Goal: Task Accomplishment & Management: Use online tool/utility

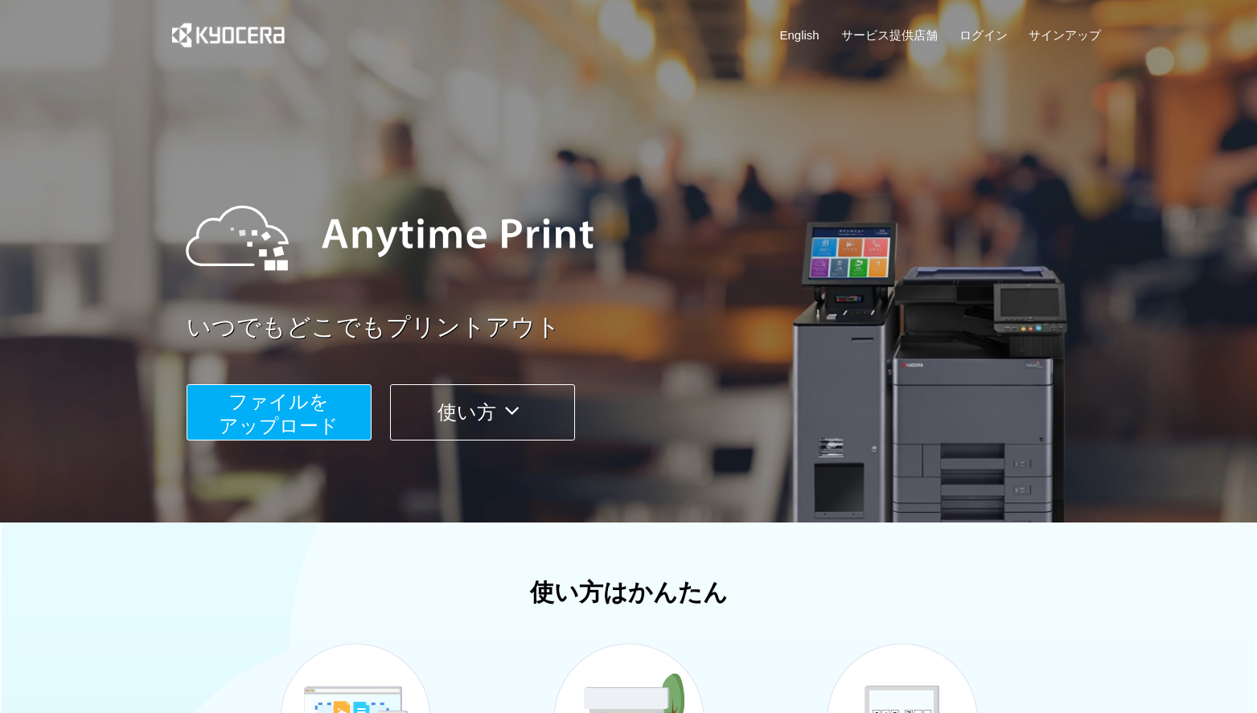
click at [268, 413] on button "ファイルを ​​アップロード" at bounding box center [279, 412] width 185 height 56
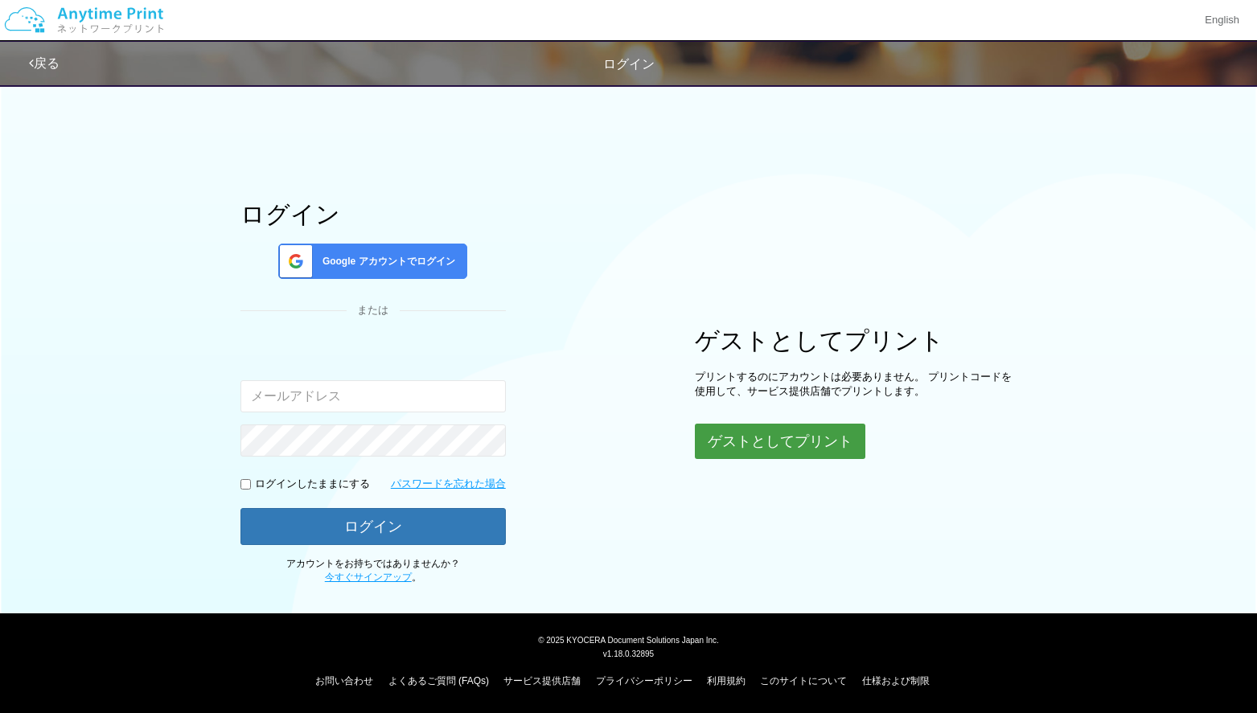
click at [750, 438] on button "ゲストとしてプリント" at bounding box center [780, 441] width 171 height 35
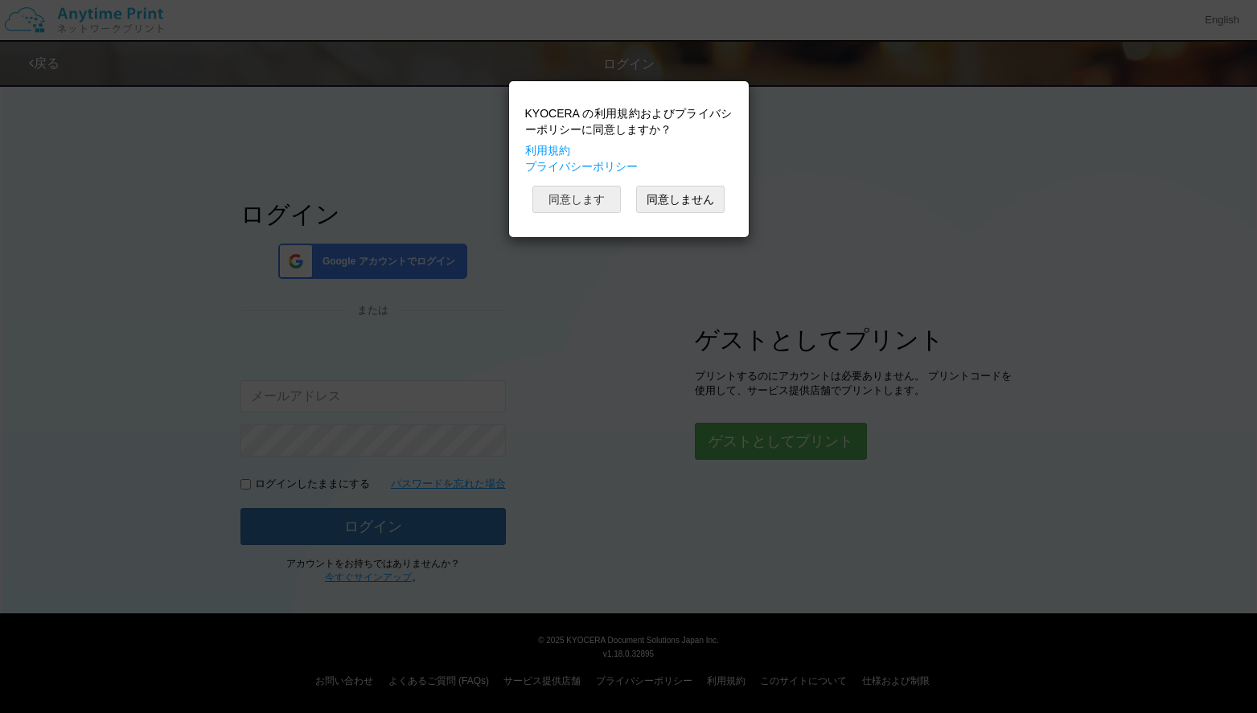
click at [587, 195] on button "同意します" at bounding box center [576, 199] width 88 height 27
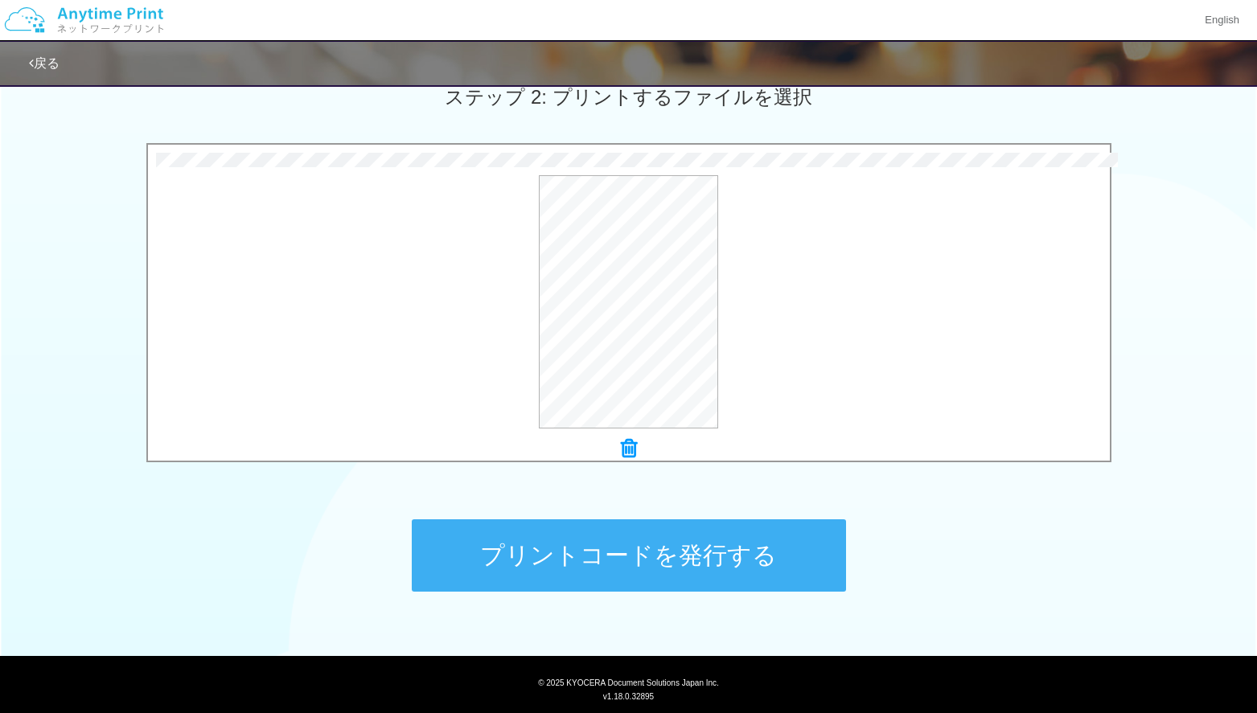
scroll to position [475, 0]
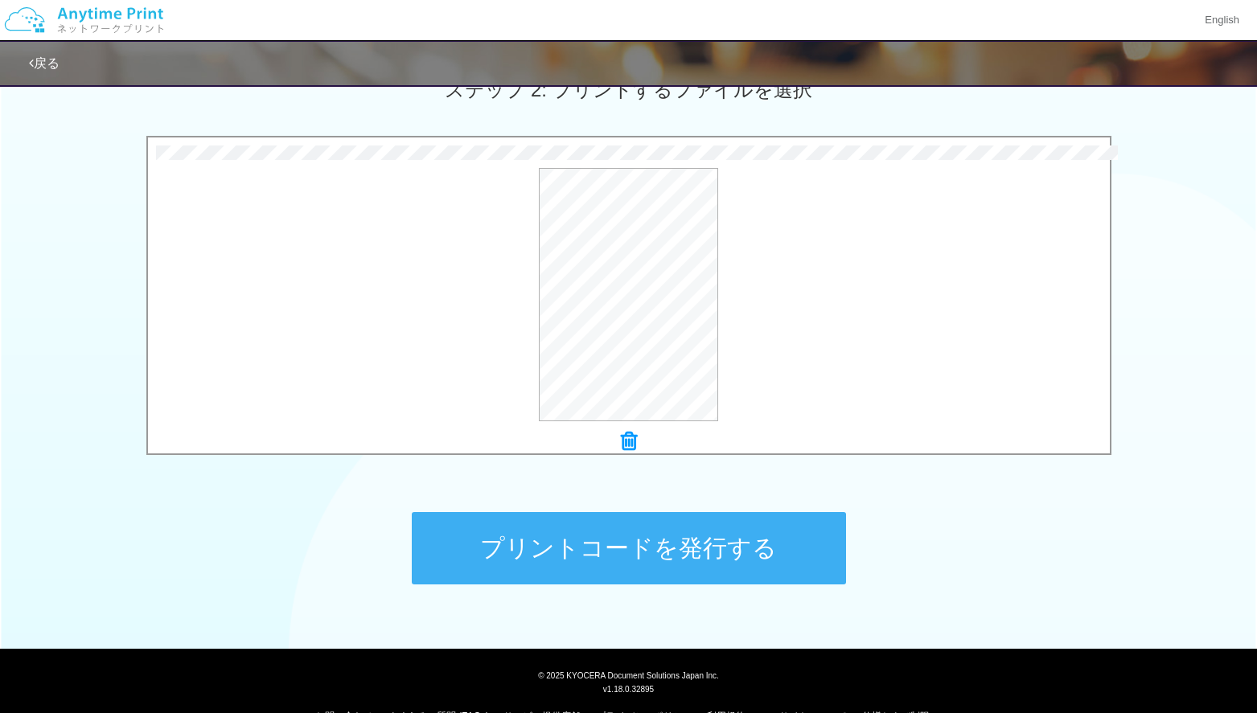
click at [695, 568] on button "プリントコードを発行する" at bounding box center [629, 548] width 434 height 72
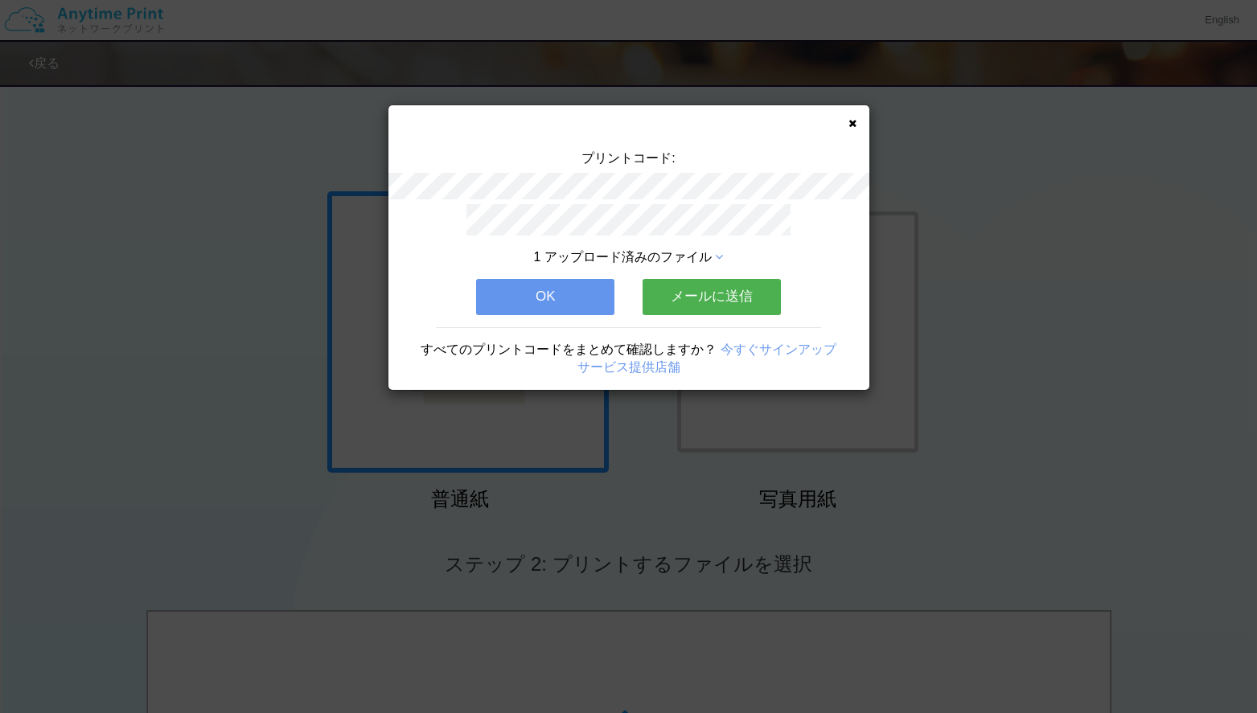
click at [725, 289] on button "メールに送信" at bounding box center [712, 296] width 138 height 35
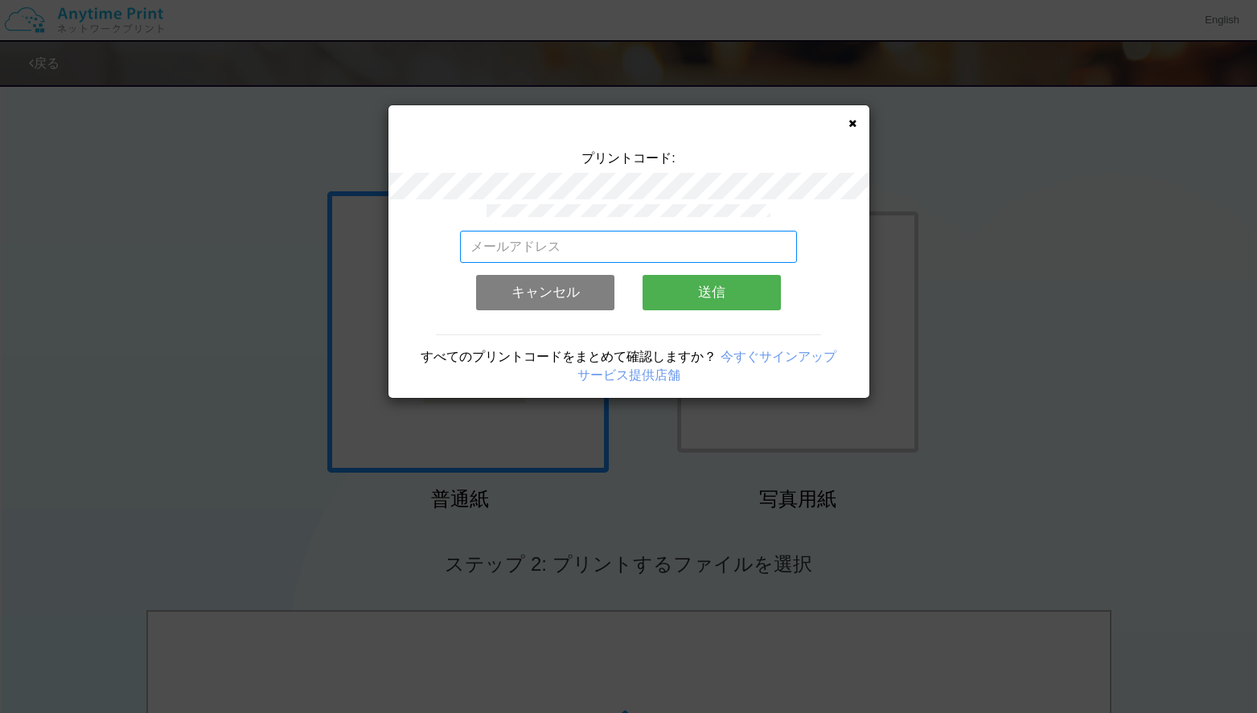
click at [577, 250] on input "email" at bounding box center [628, 247] width 337 height 32
type input "[EMAIL_ADDRESS][DOMAIN_NAME]"
click at [726, 285] on button "送信" at bounding box center [712, 292] width 138 height 35
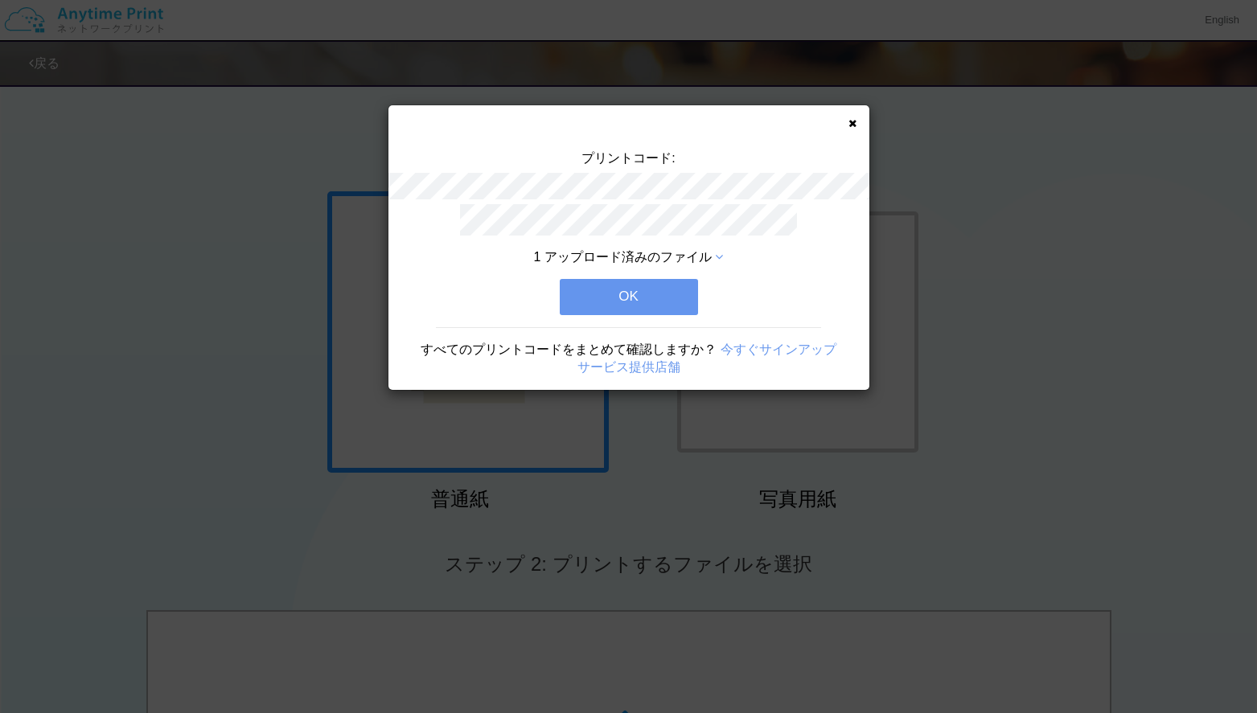
click at [612, 299] on button "OK" at bounding box center [629, 296] width 138 height 35
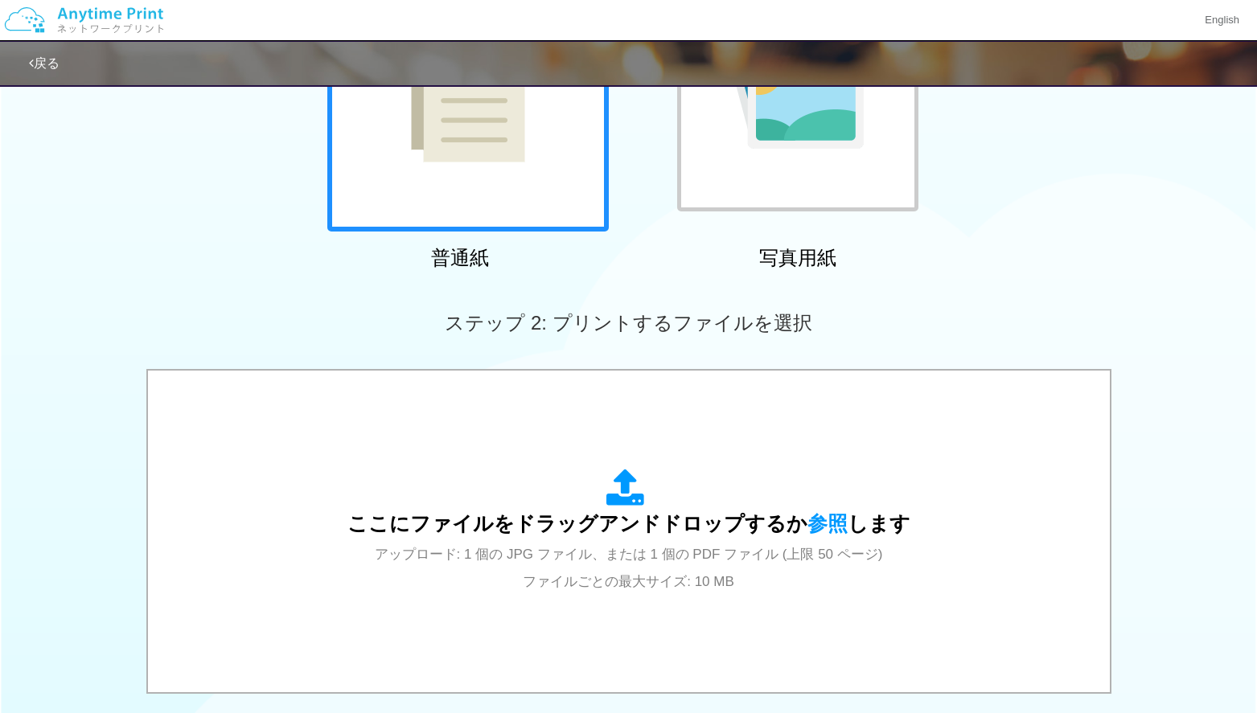
scroll to position [258, 0]
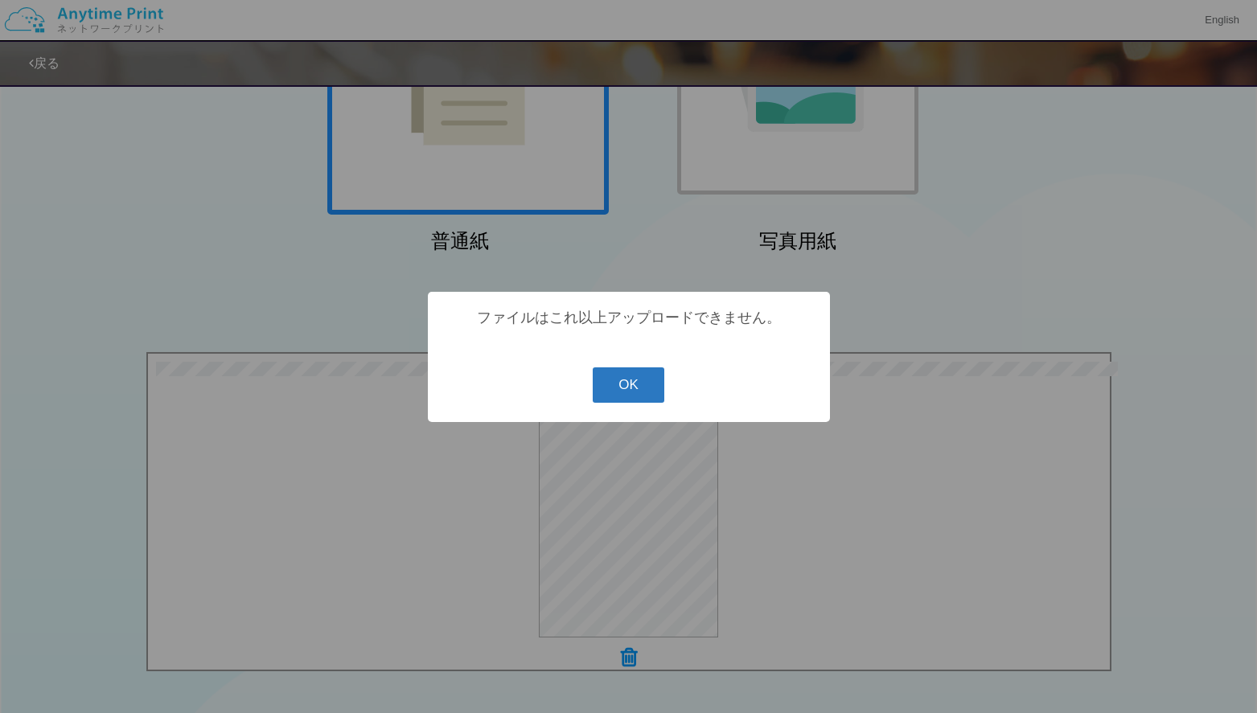
click at [633, 385] on button "OK" at bounding box center [629, 385] width 72 height 35
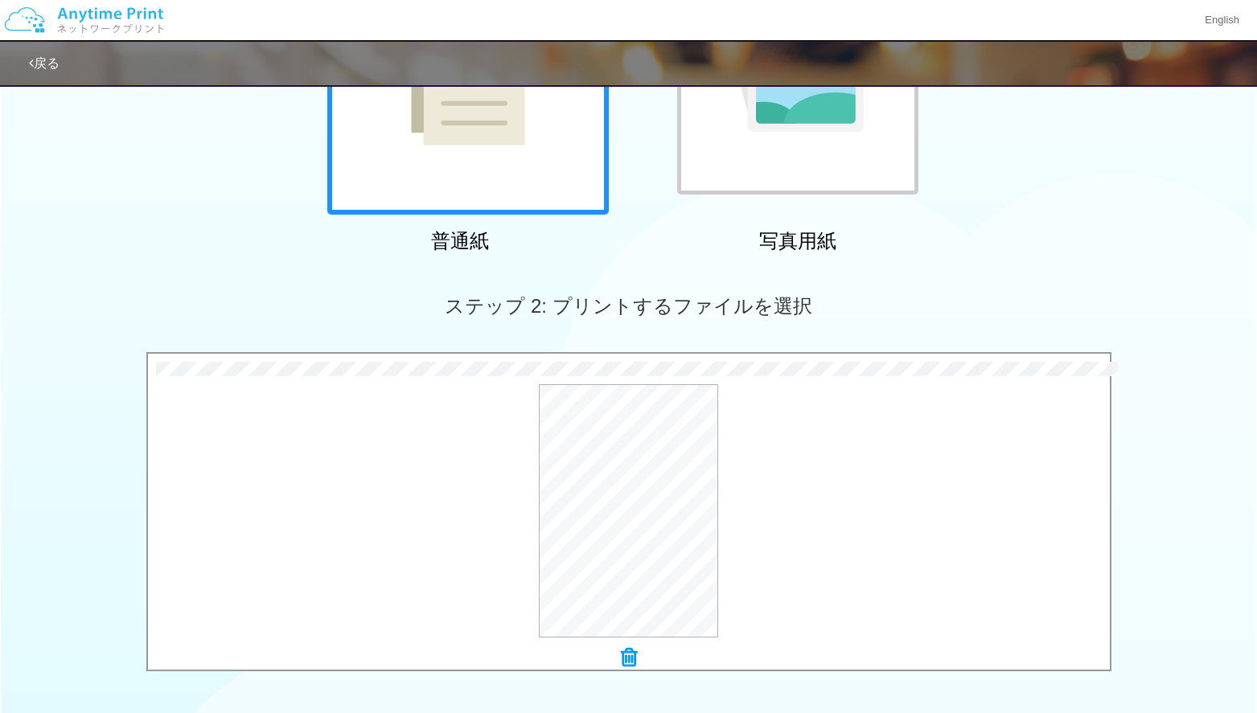
click at [628, 660] on icon at bounding box center [629, 657] width 16 height 21
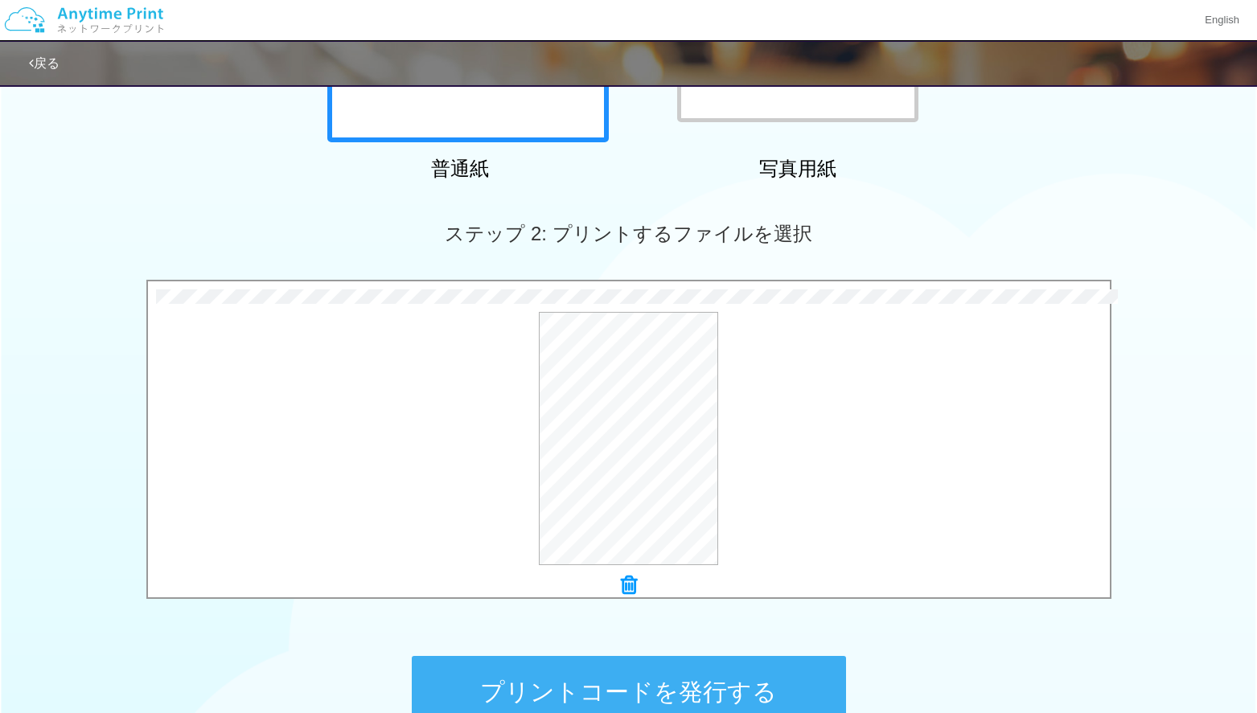
scroll to position [344, 0]
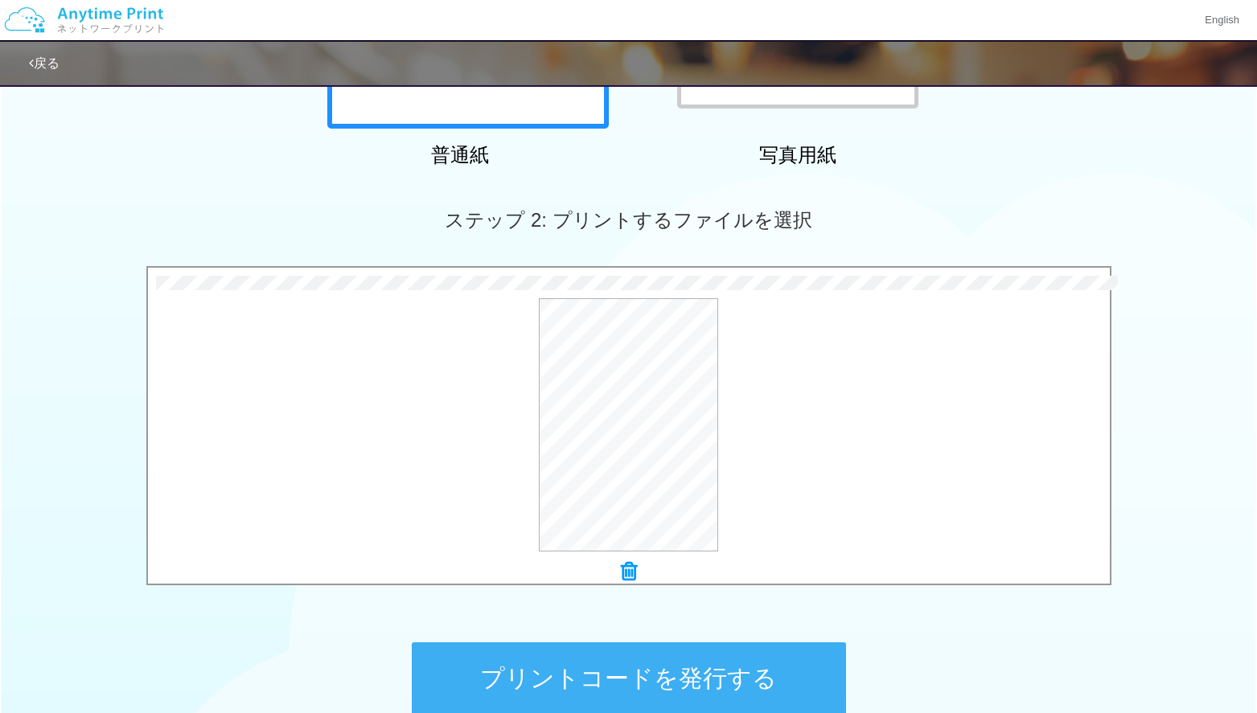
click at [624, 680] on button "プリントコードを発行する" at bounding box center [629, 679] width 434 height 72
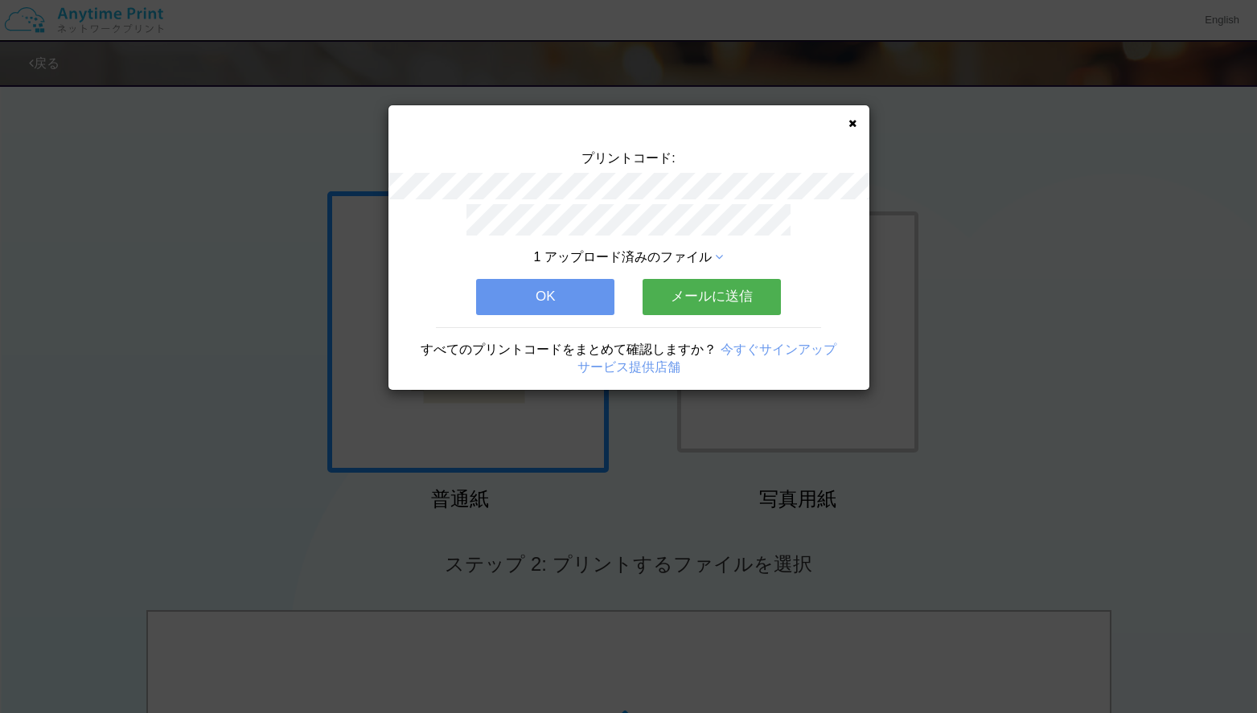
click at [694, 292] on button "メールに送信" at bounding box center [712, 296] width 138 height 35
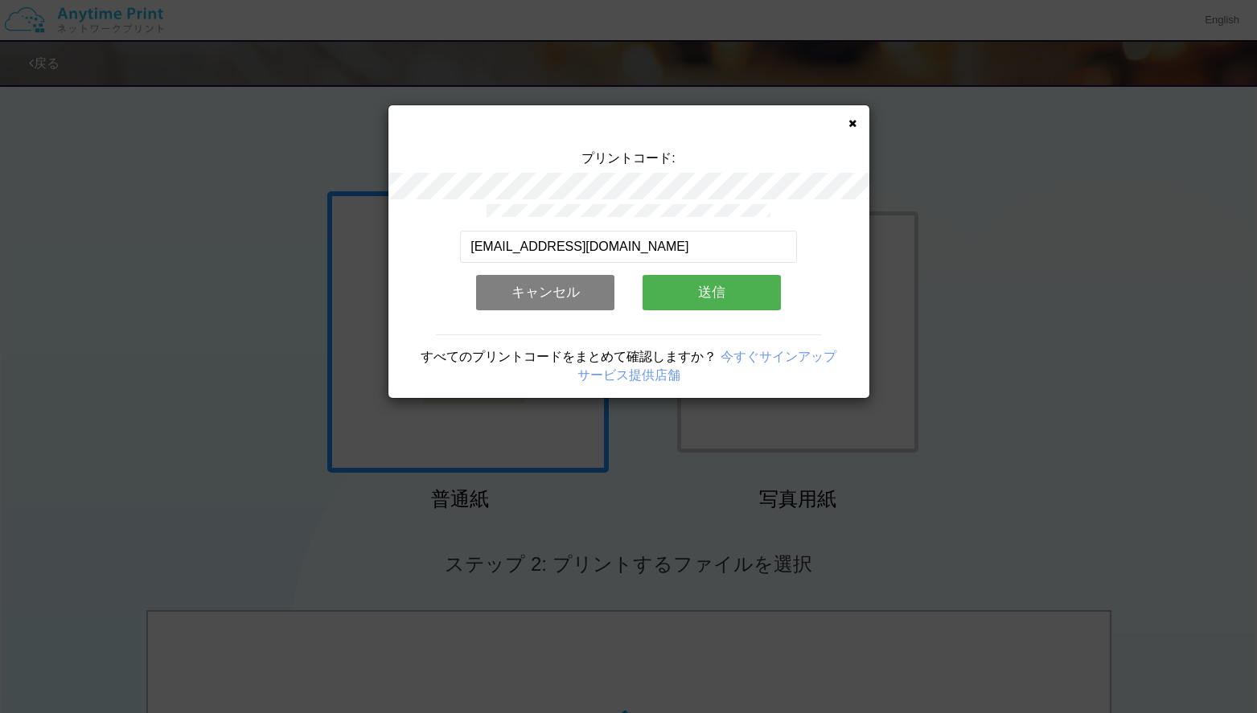
click at [693, 298] on button "送信" at bounding box center [712, 292] width 138 height 35
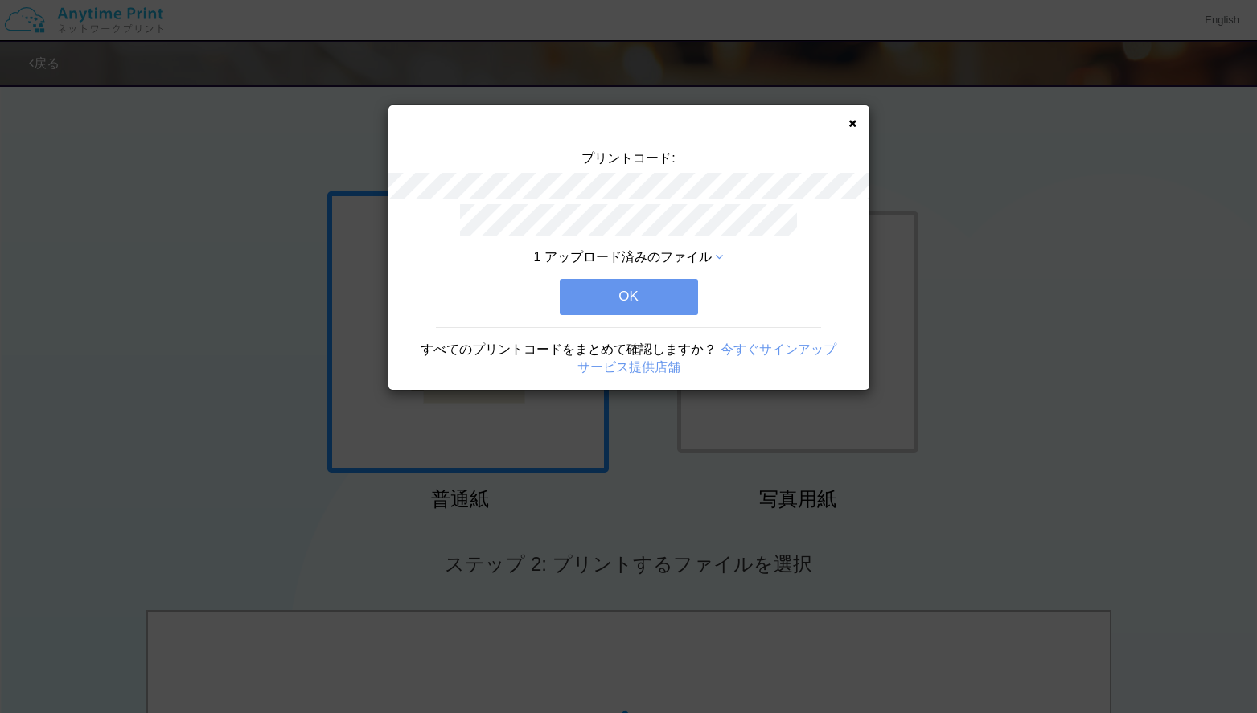
click at [656, 302] on button "OK" at bounding box center [629, 296] width 138 height 35
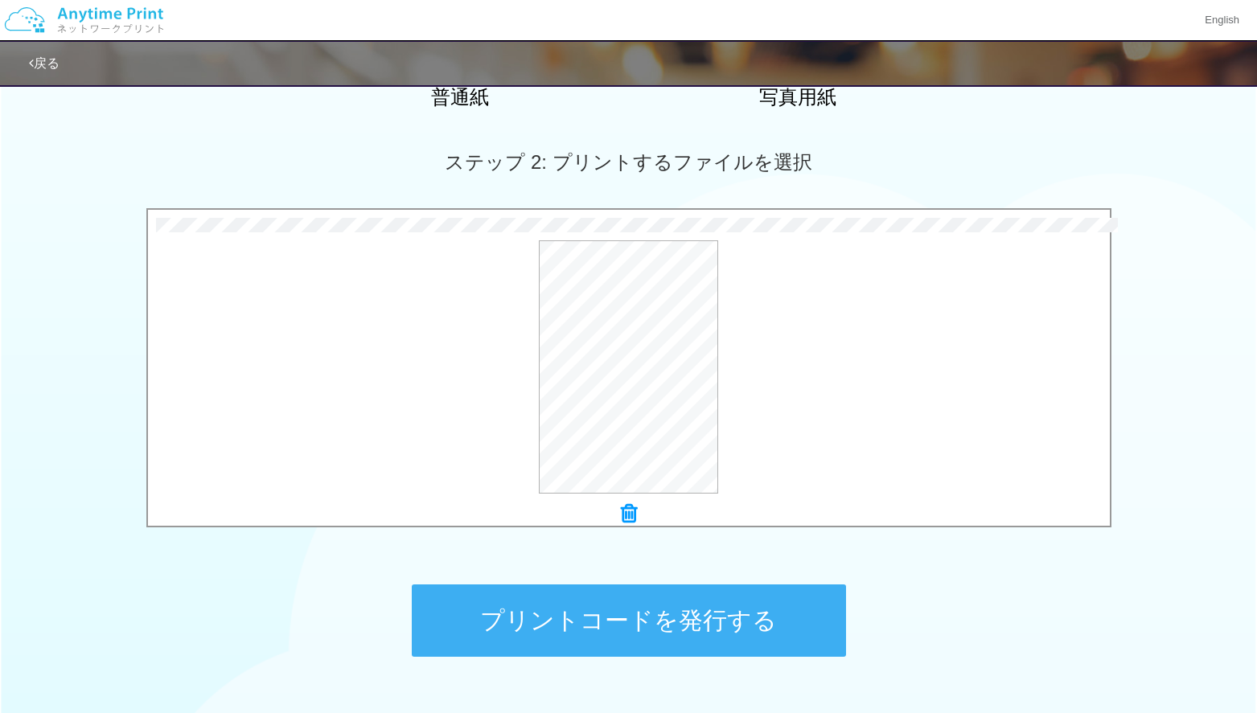
scroll to position [422, 0]
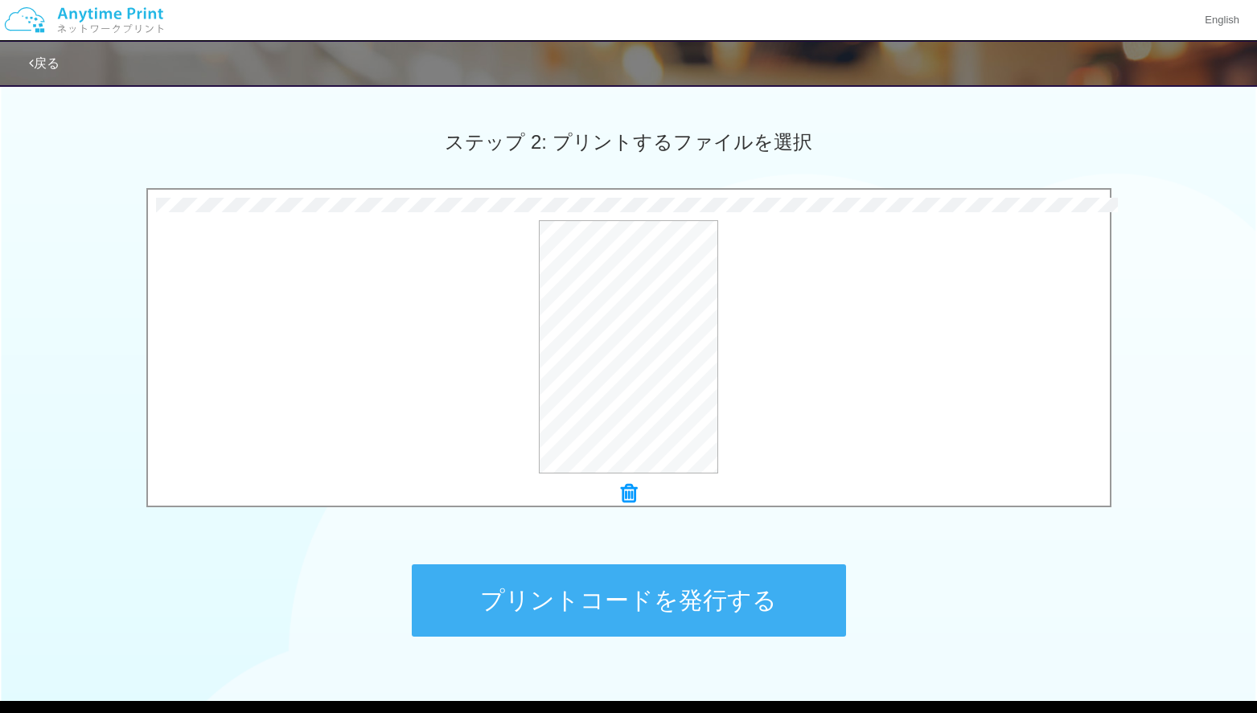
click at [713, 607] on button "プリントコードを発行する" at bounding box center [629, 601] width 434 height 72
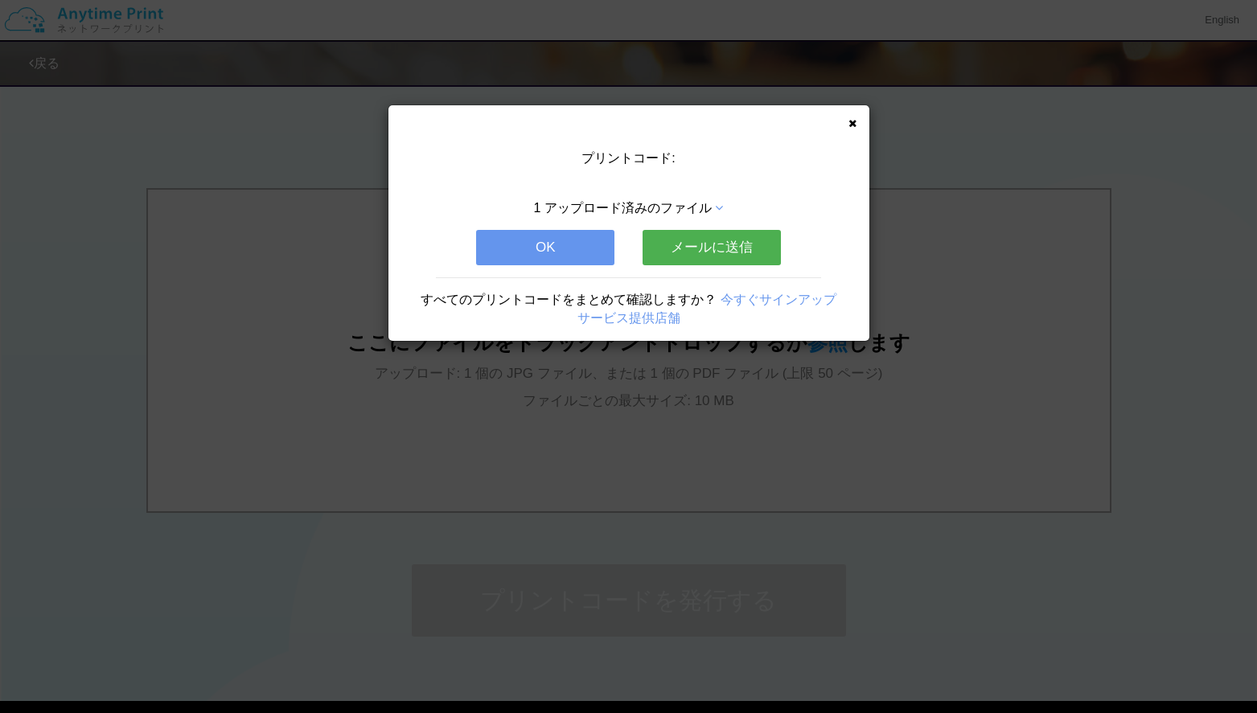
scroll to position [0, 0]
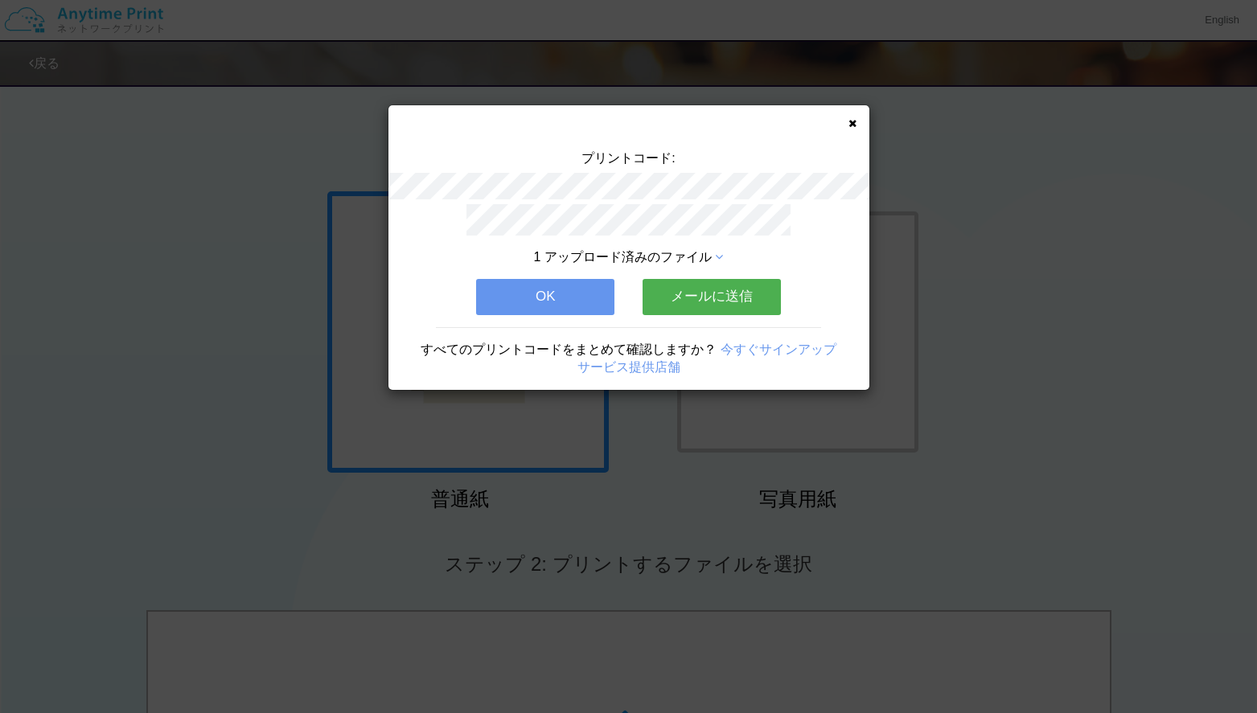
click at [715, 290] on button "メールに送信" at bounding box center [712, 296] width 138 height 35
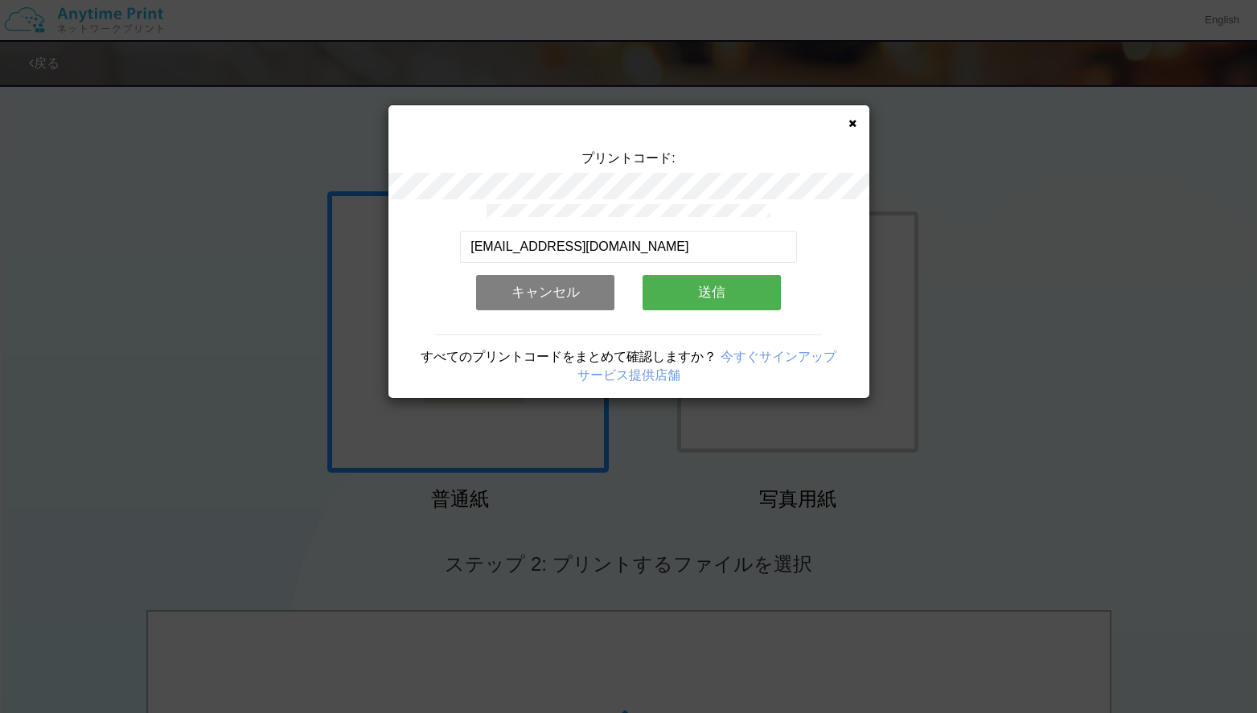
click at [715, 298] on button "送信" at bounding box center [712, 292] width 138 height 35
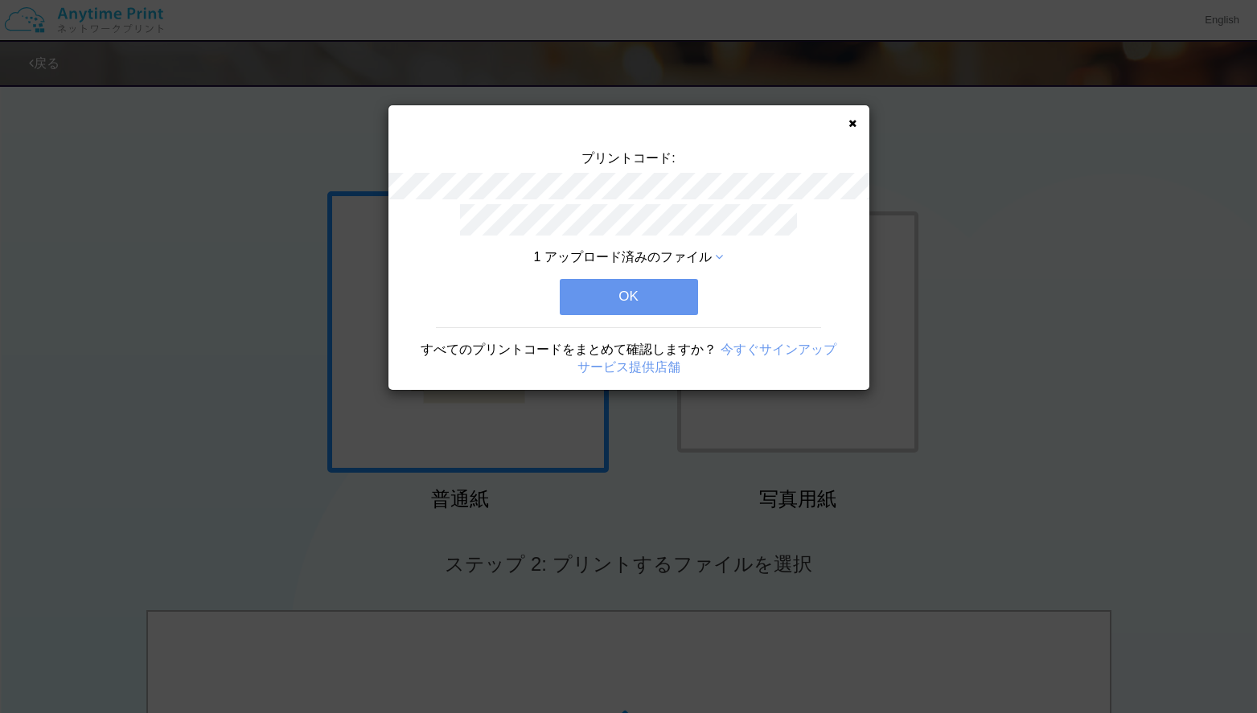
click at [656, 298] on button "OK" at bounding box center [629, 296] width 138 height 35
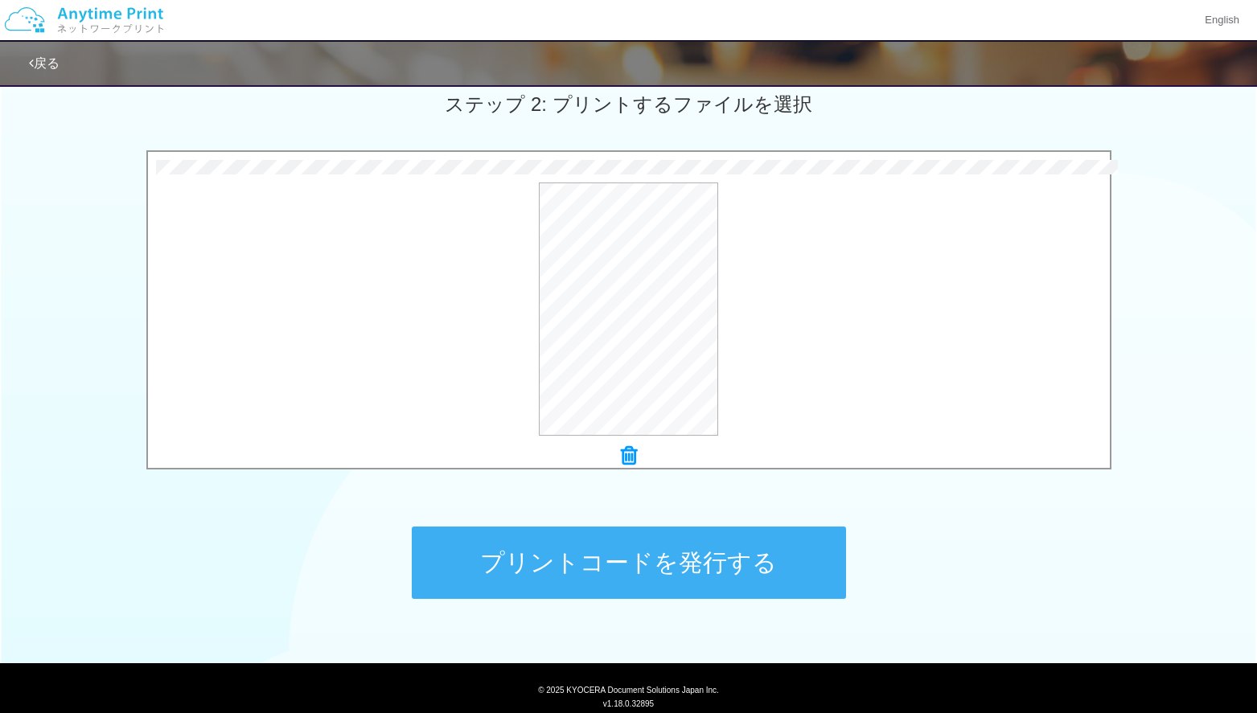
scroll to position [487, 0]
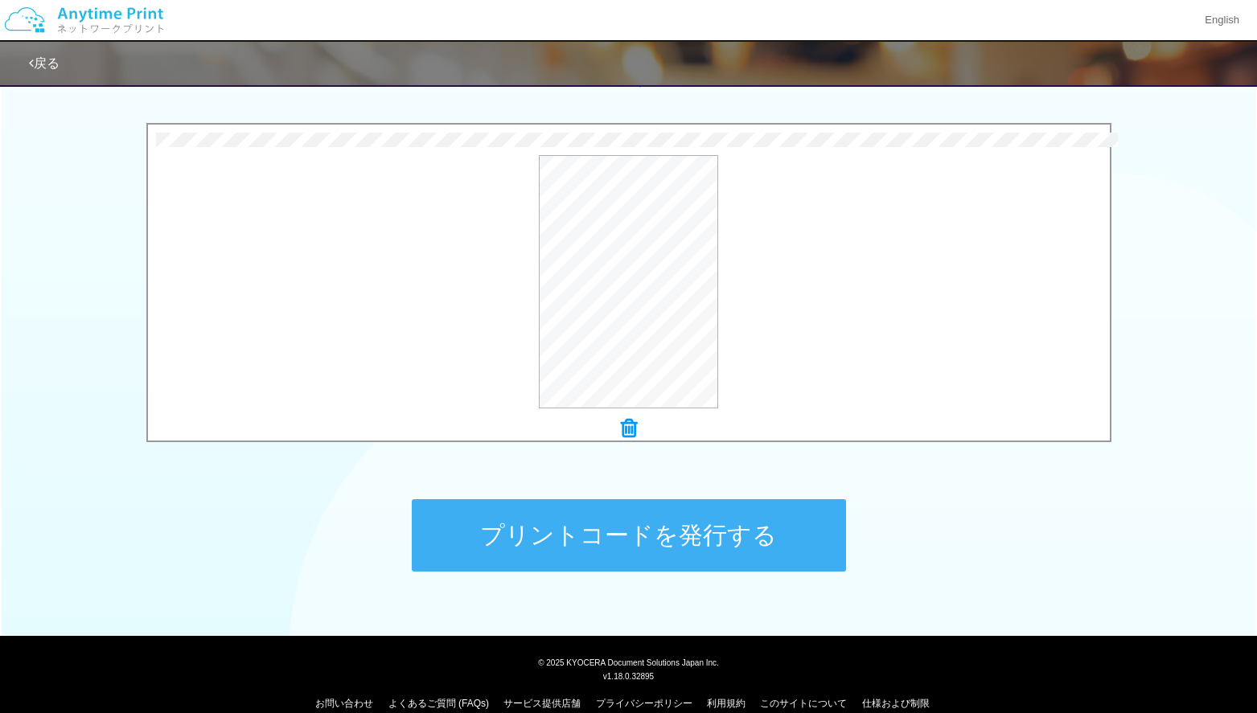
click at [629, 527] on button "プリントコードを発行する" at bounding box center [629, 535] width 434 height 72
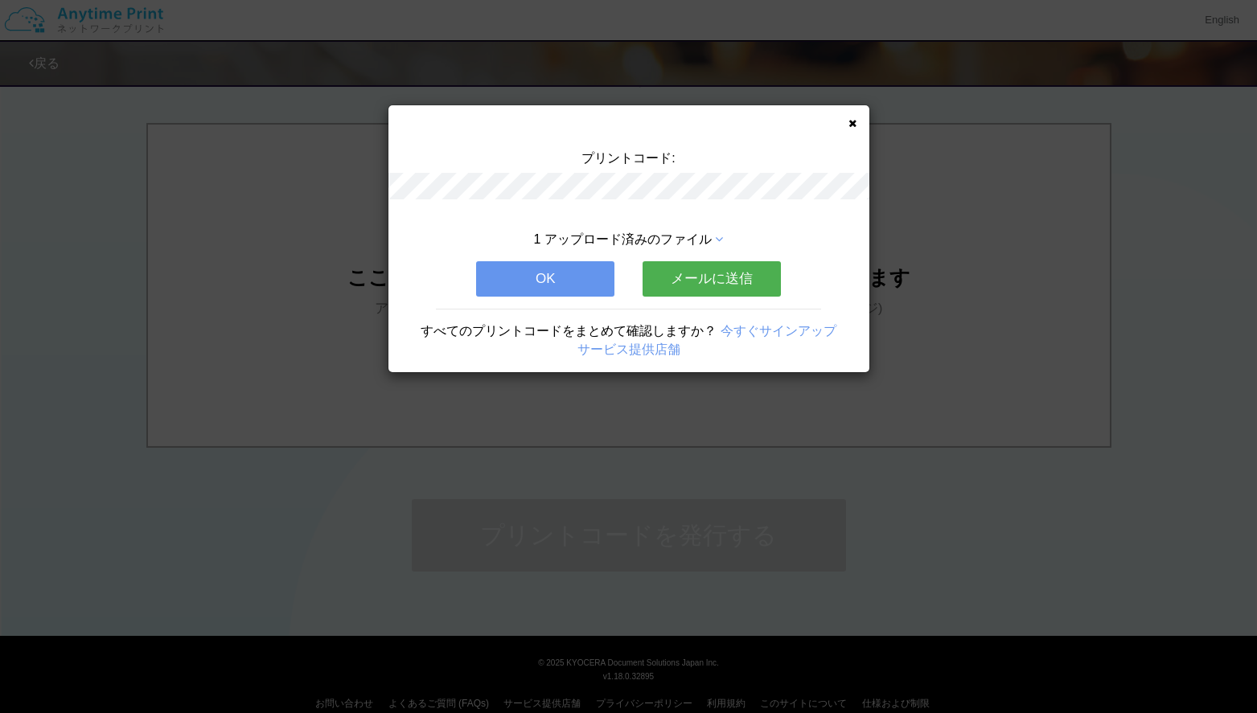
scroll to position [0, 0]
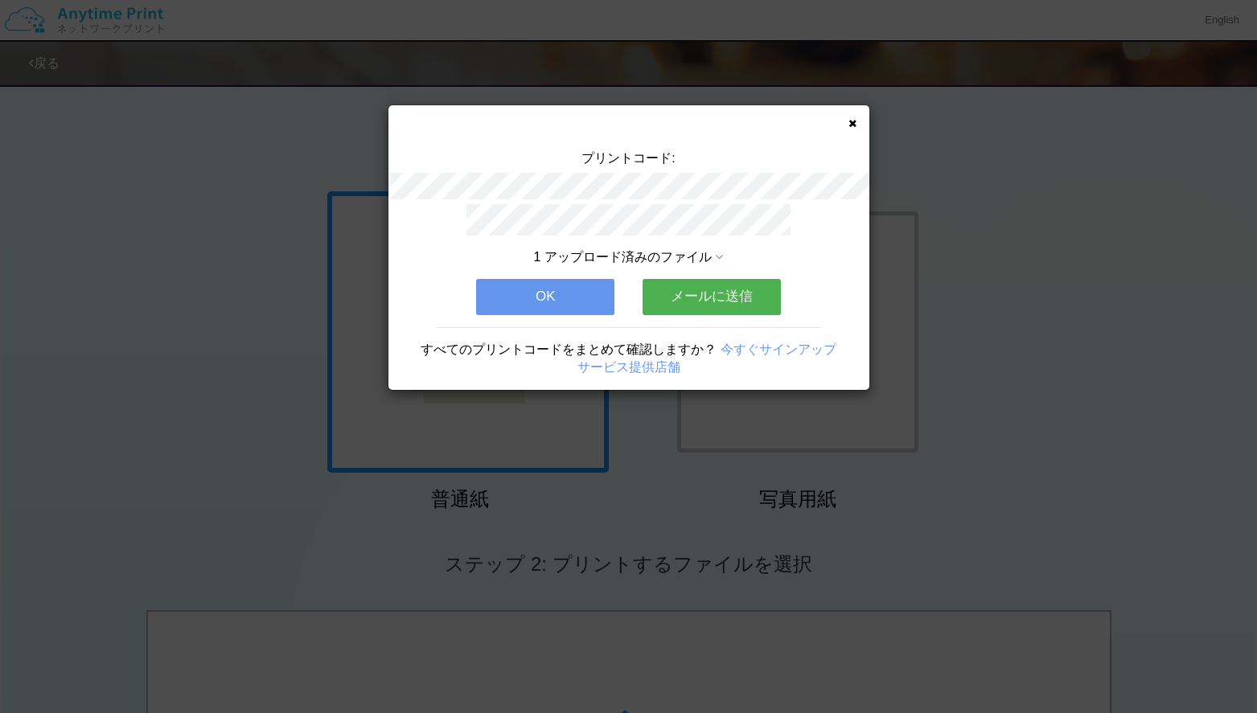
click at [725, 297] on button "メールに送信" at bounding box center [712, 296] width 138 height 35
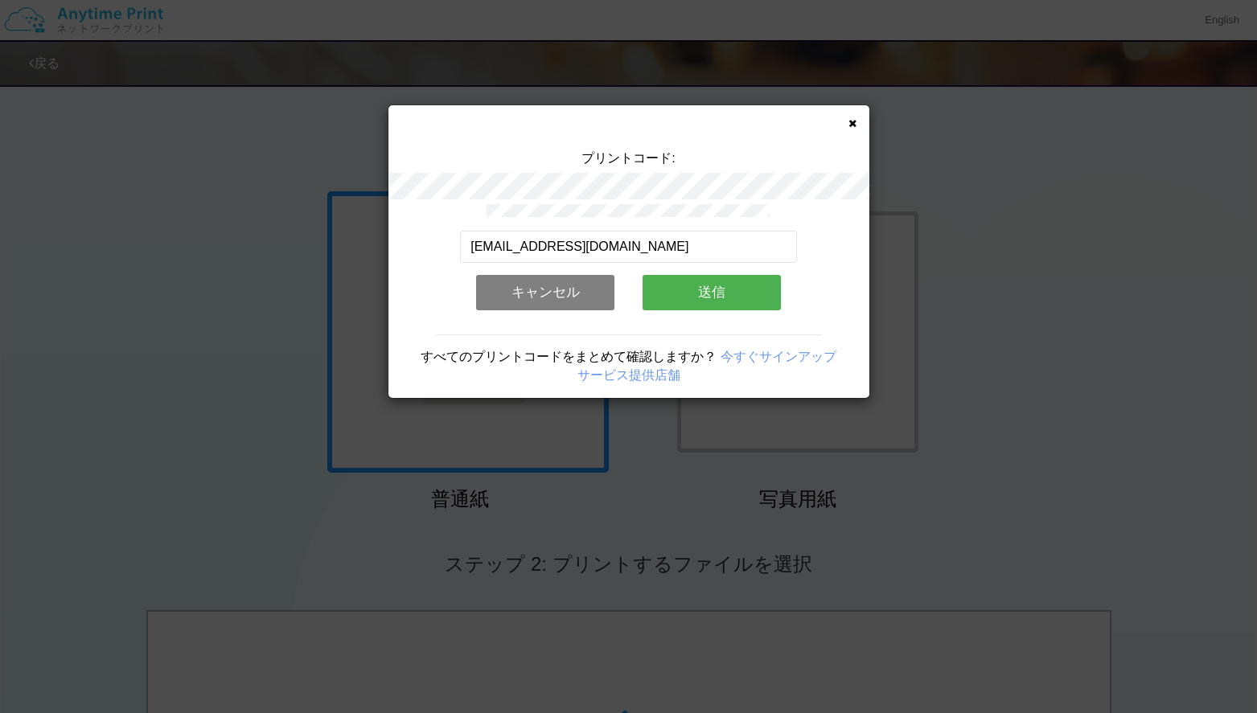
click at [721, 298] on button "送信" at bounding box center [712, 292] width 138 height 35
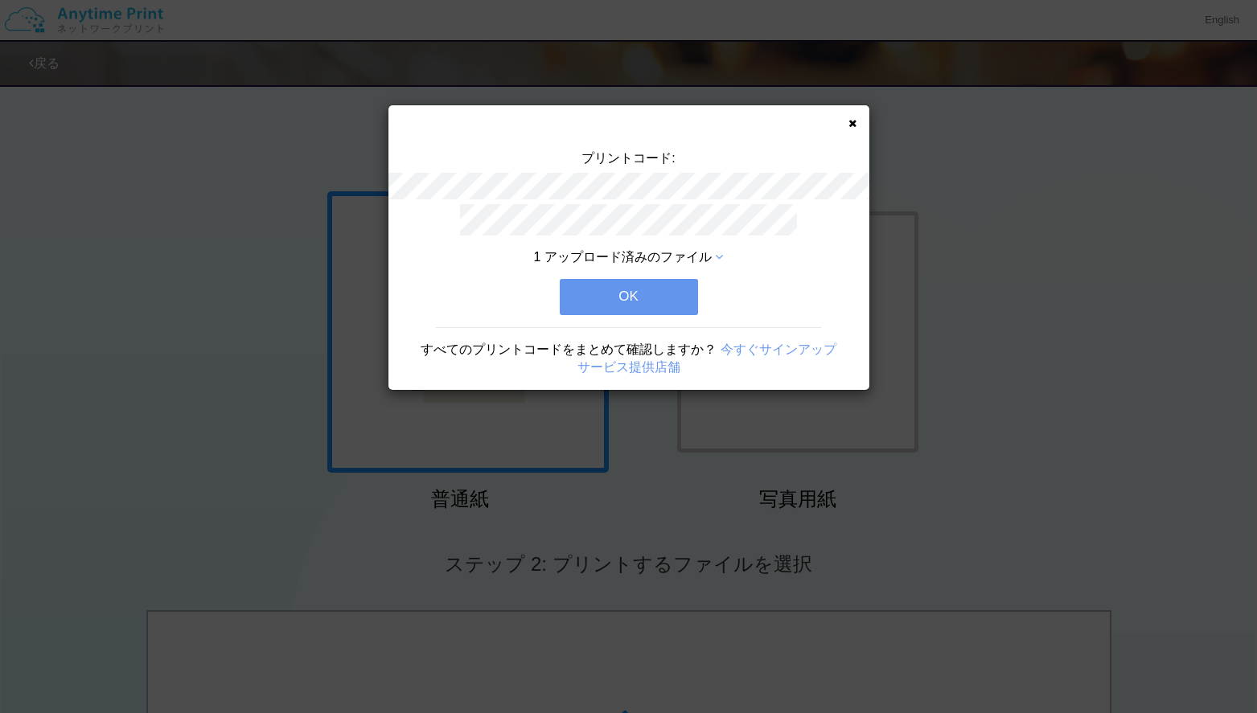
click at [632, 312] on button "OK" at bounding box center [629, 296] width 138 height 35
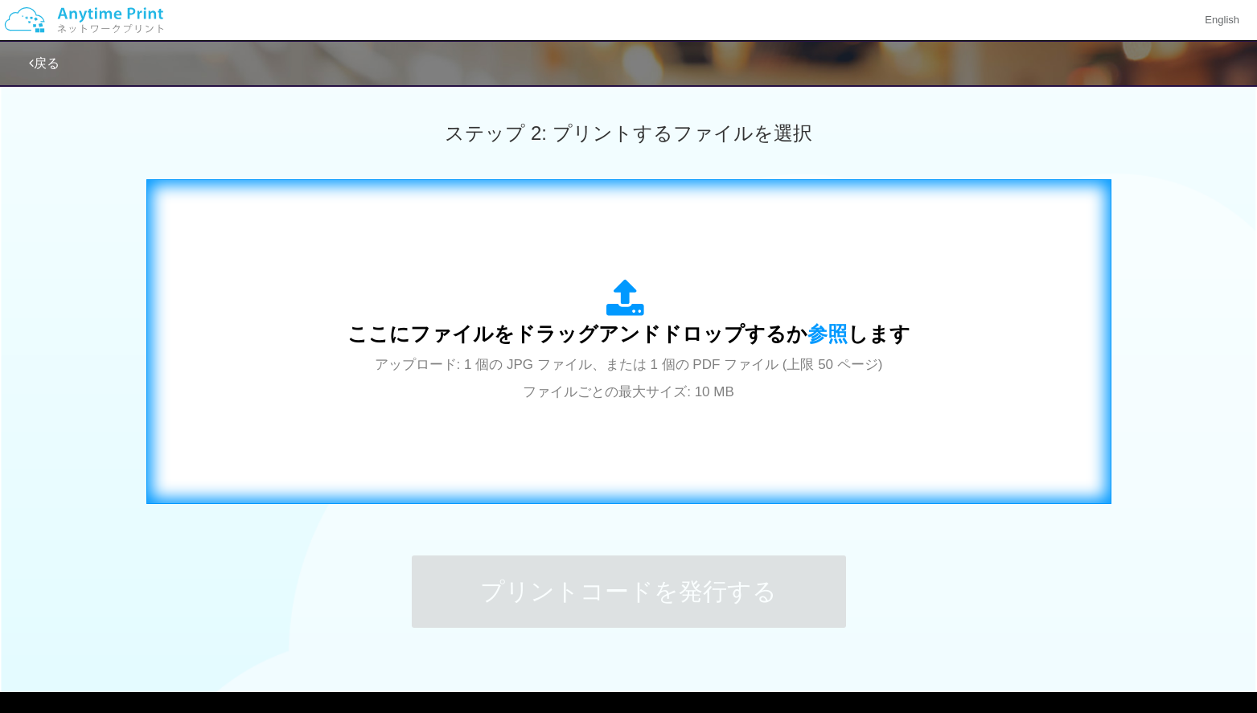
scroll to position [454, 0]
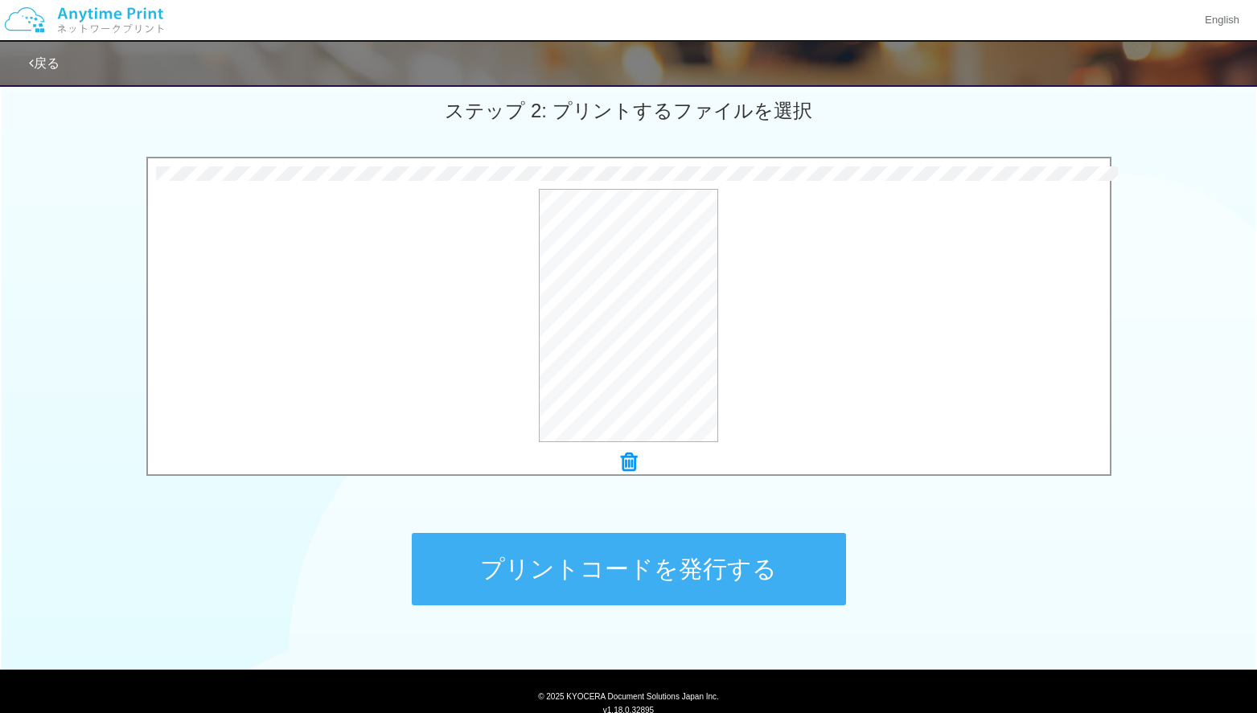
click at [645, 567] on button "プリントコードを発行する" at bounding box center [629, 569] width 434 height 72
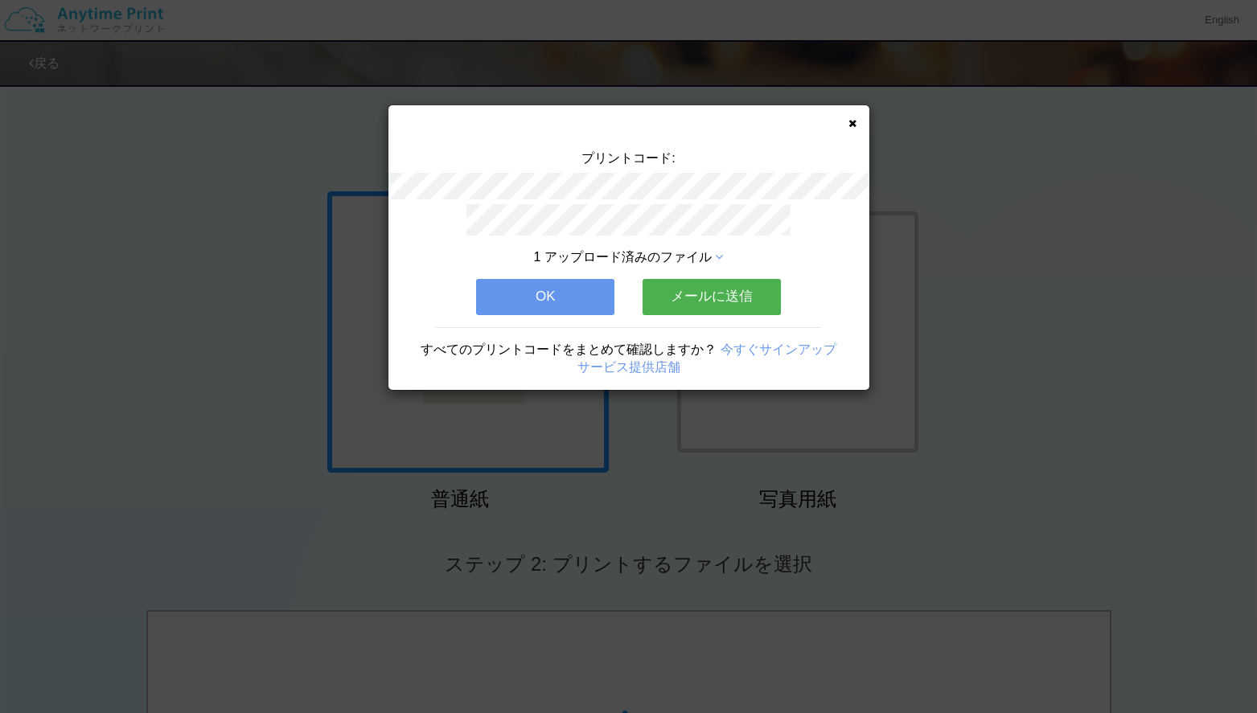
click at [717, 285] on button "メールに送信" at bounding box center [712, 296] width 138 height 35
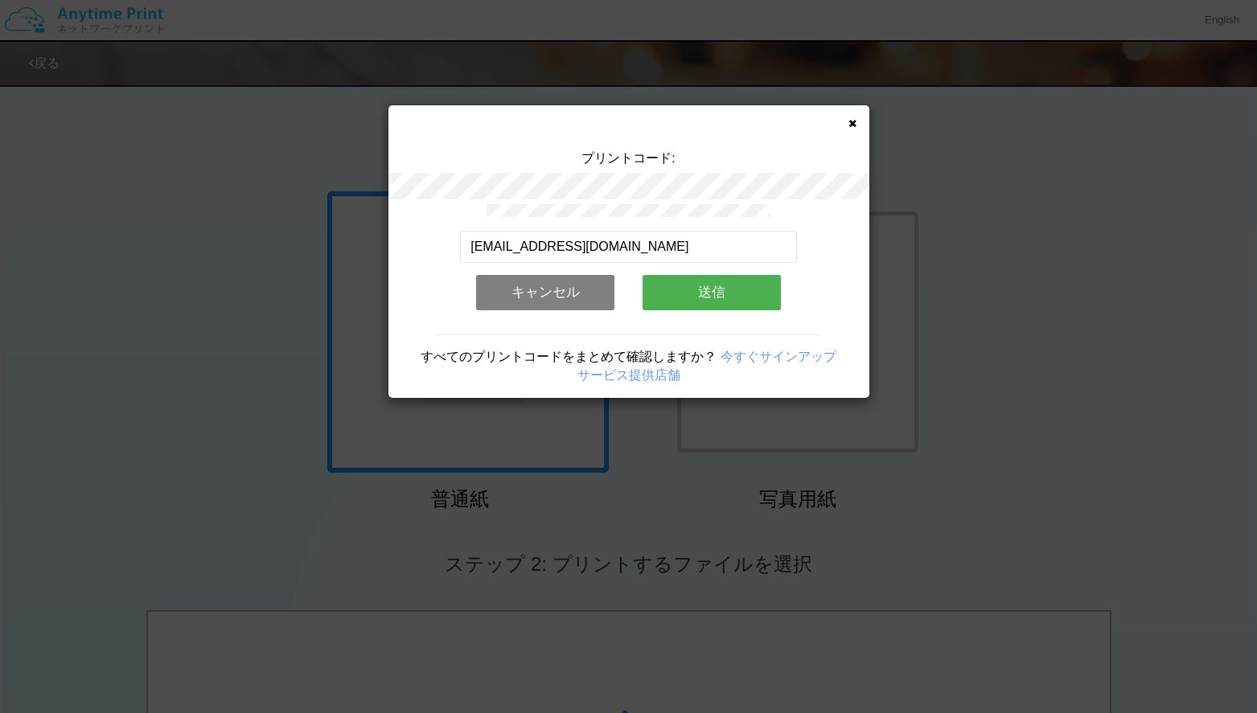
click at [715, 294] on button "送信" at bounding box center [712, 292] width 138 height 35
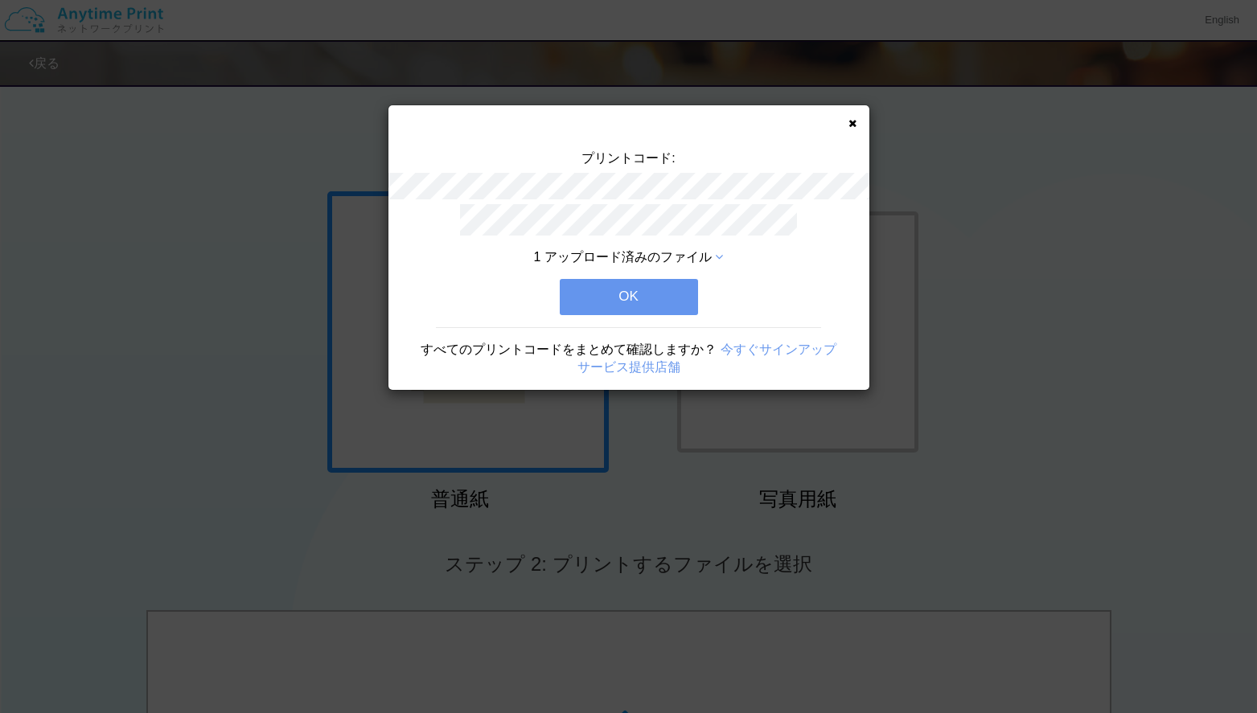
click at [666, 300] on button "OK" at bounding box center [629, 296] width 138 height 35
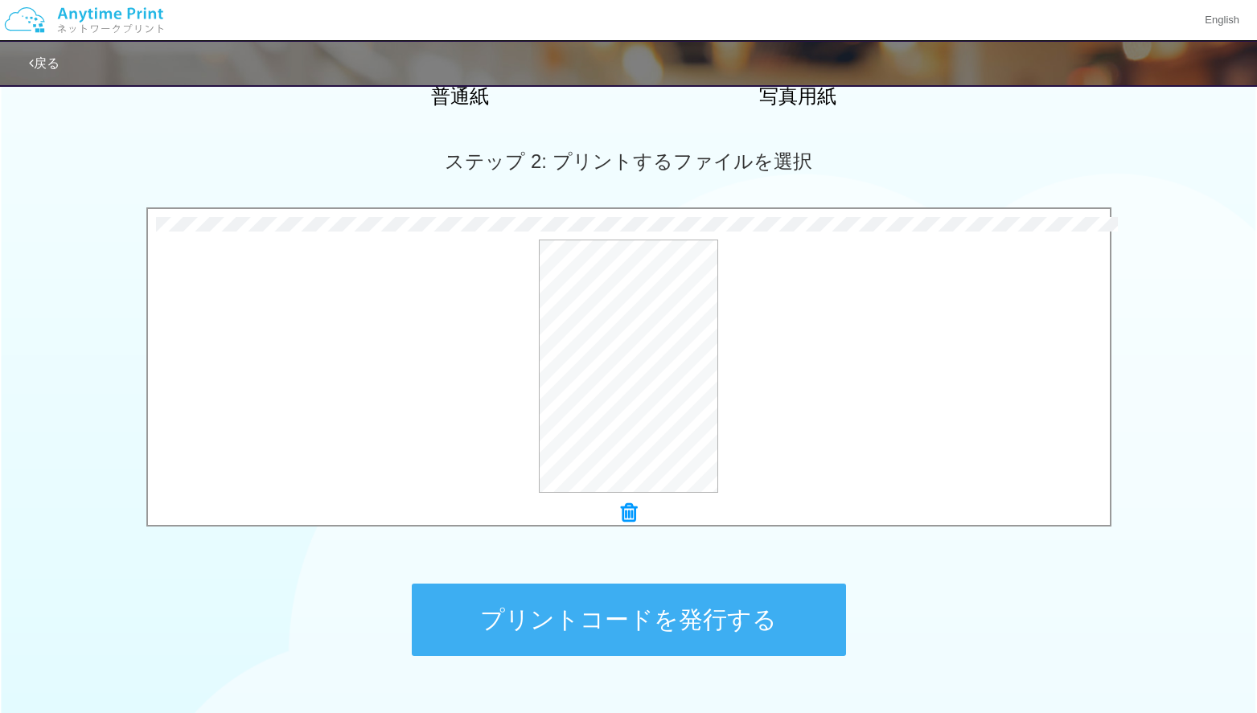
scroll to position [510, 0]
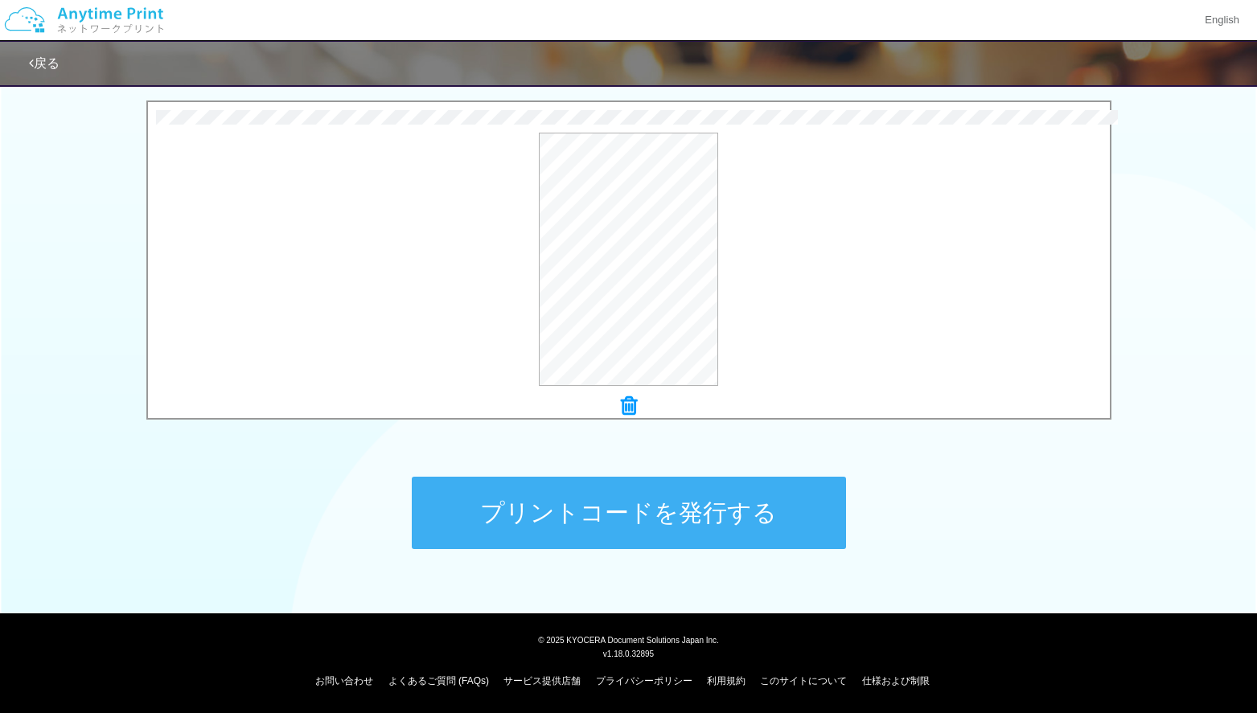
click at [649, 515] on button "プリントコードを発行する" at bounding box center [629, 513] width 434 height 72
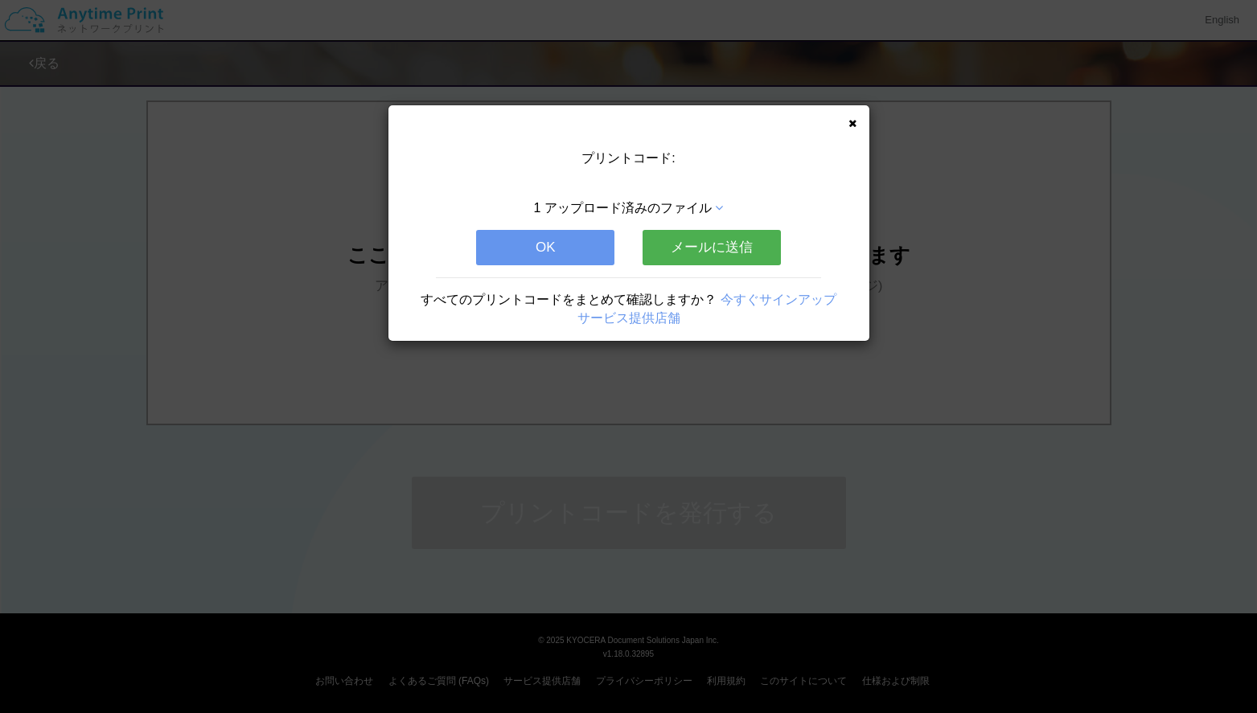
scroll to position [0, 0]
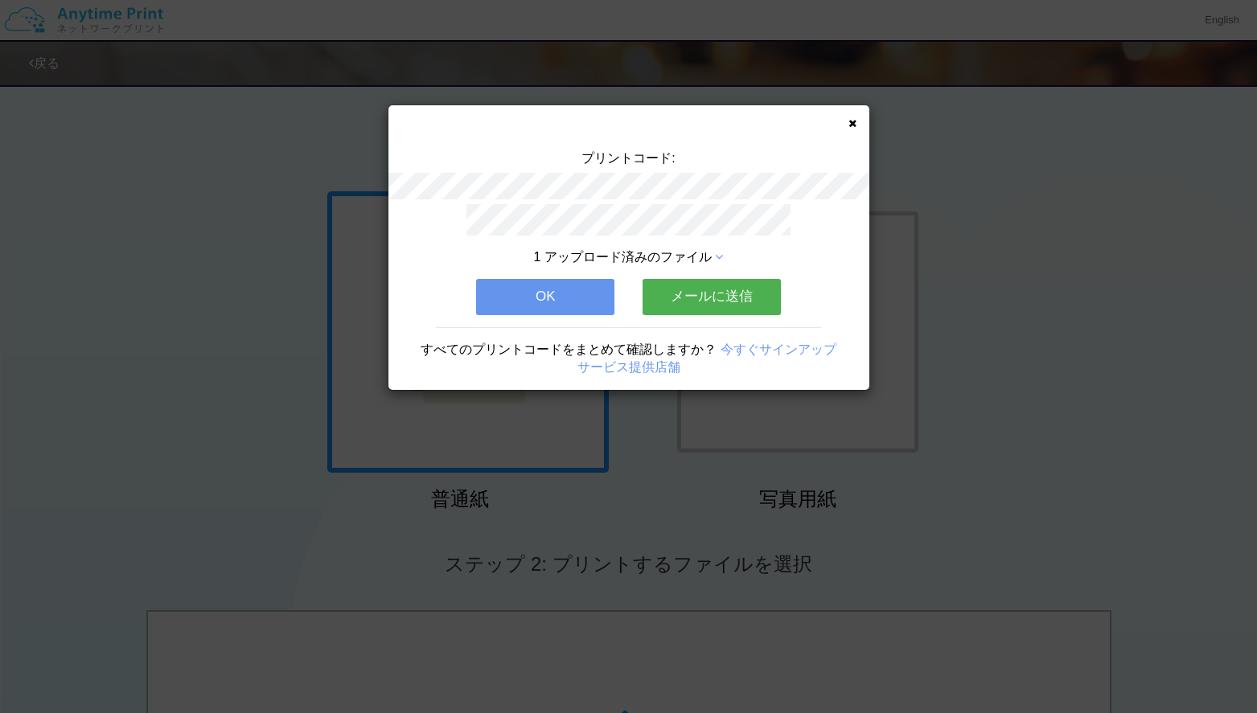
click at [723, 297] on button "メールに送信" at bounding box center [712, 296] width 138 height 35
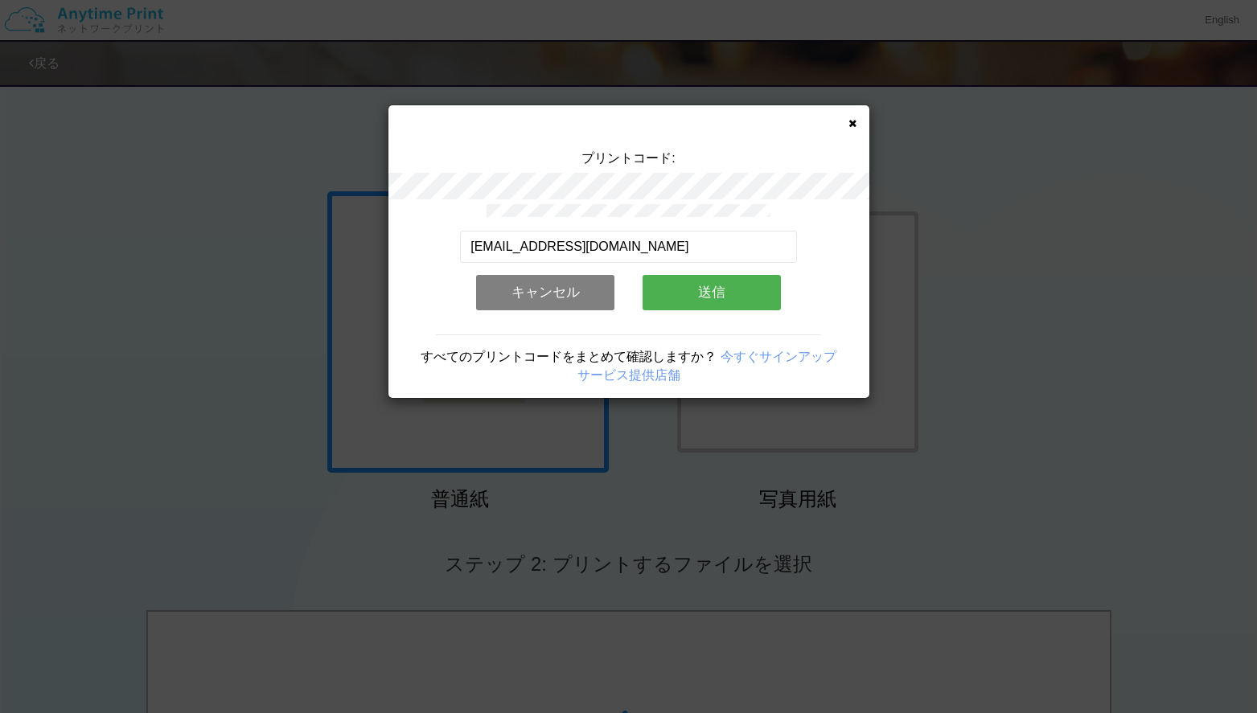
click at [689, 294] on button "送信" at bounding box center [712, 292] width 138 height 35
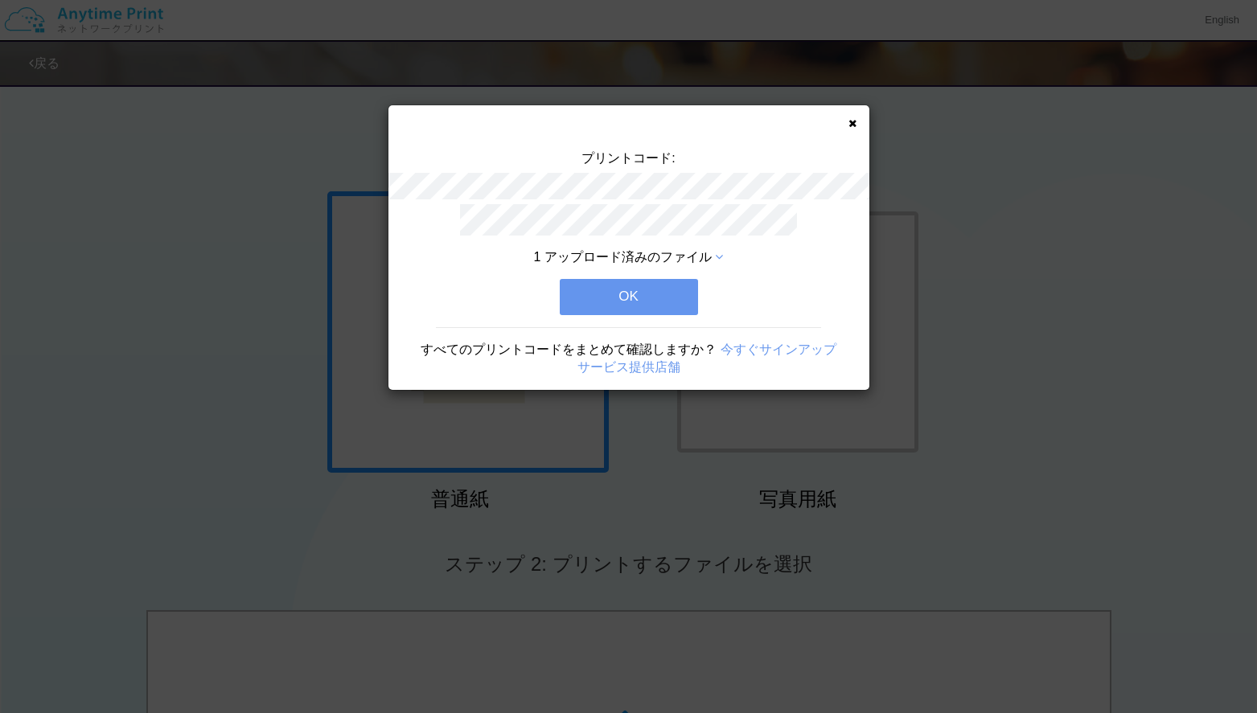
click at [666, 298] on button "OK" at bounding box center [629, 296] width 138 height 35
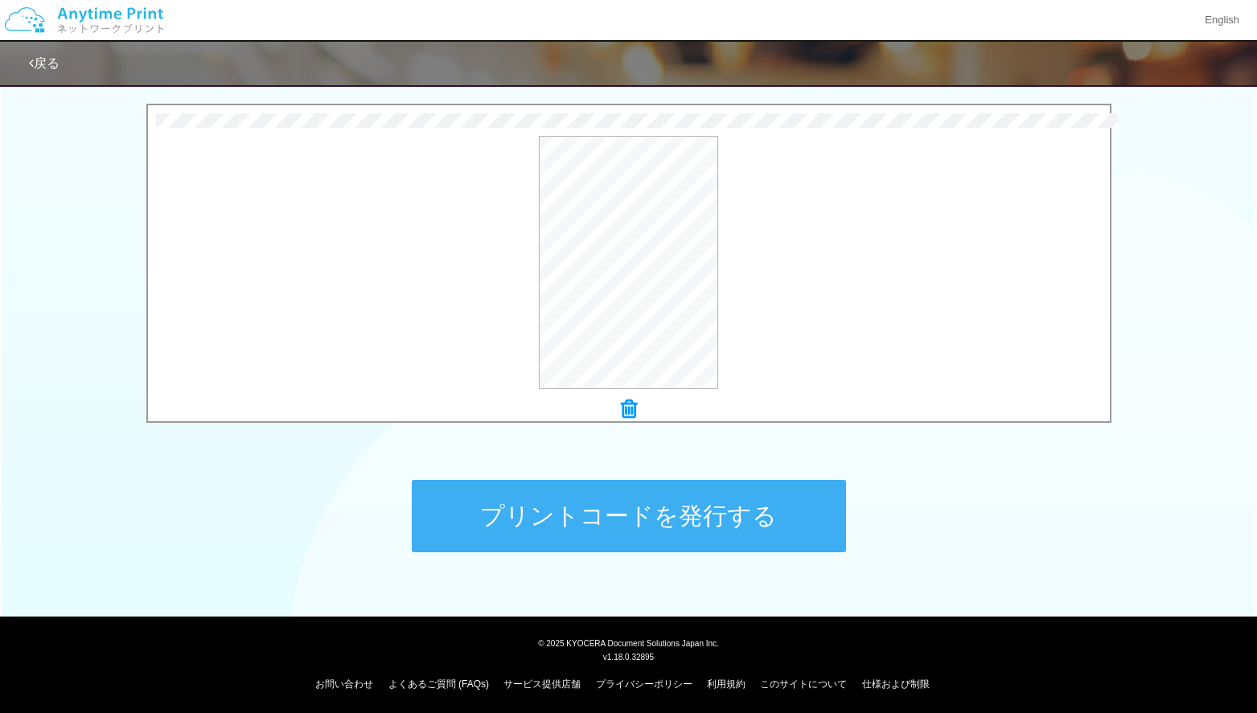
scroll to position [510, 0]
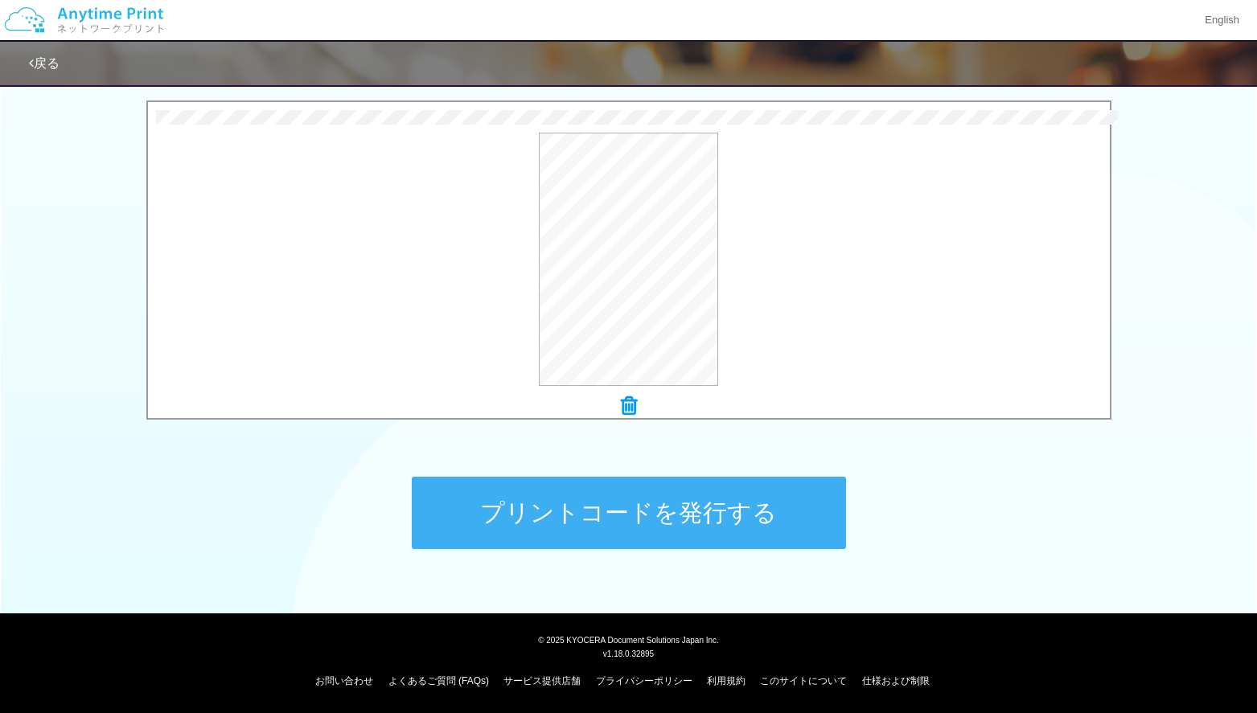
click at [641, 516] on button "プリントコードを発行する" at bounding box center [629, 513] width 434 height 72
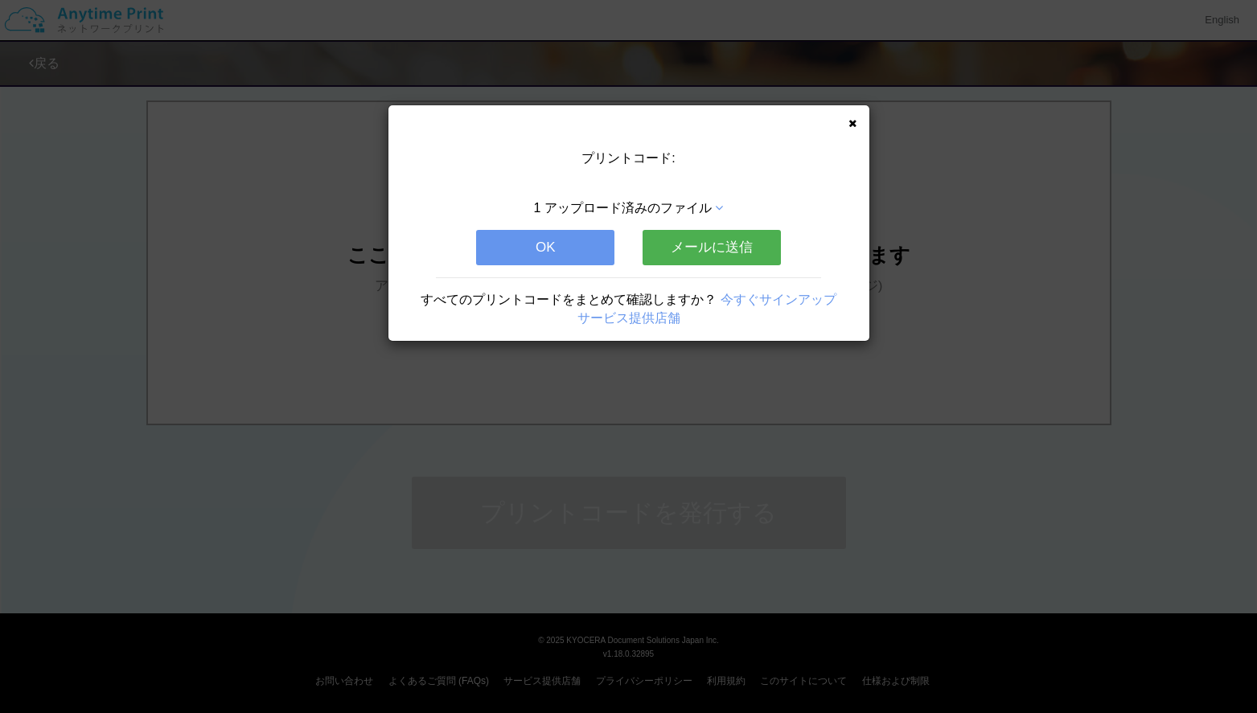
scroll to position [0, 0]
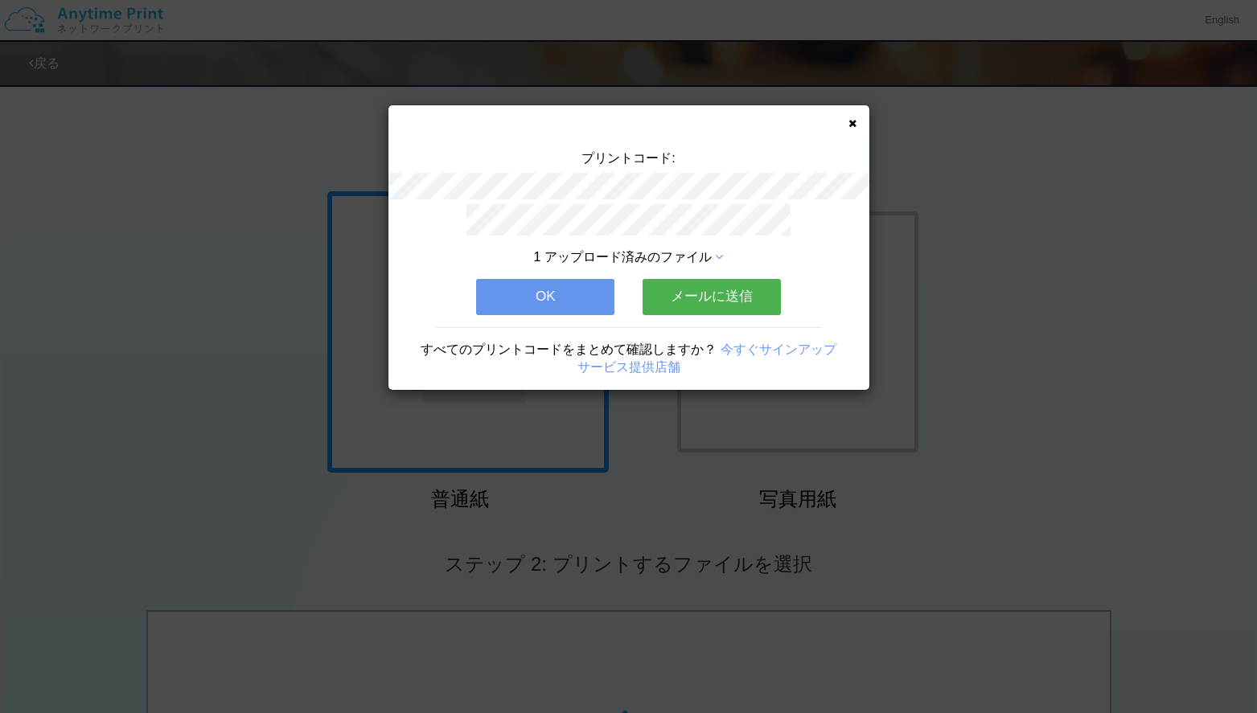
click at [719, 303] on button "メールに送信" at bounding box center [712, 296] width 138 height 35
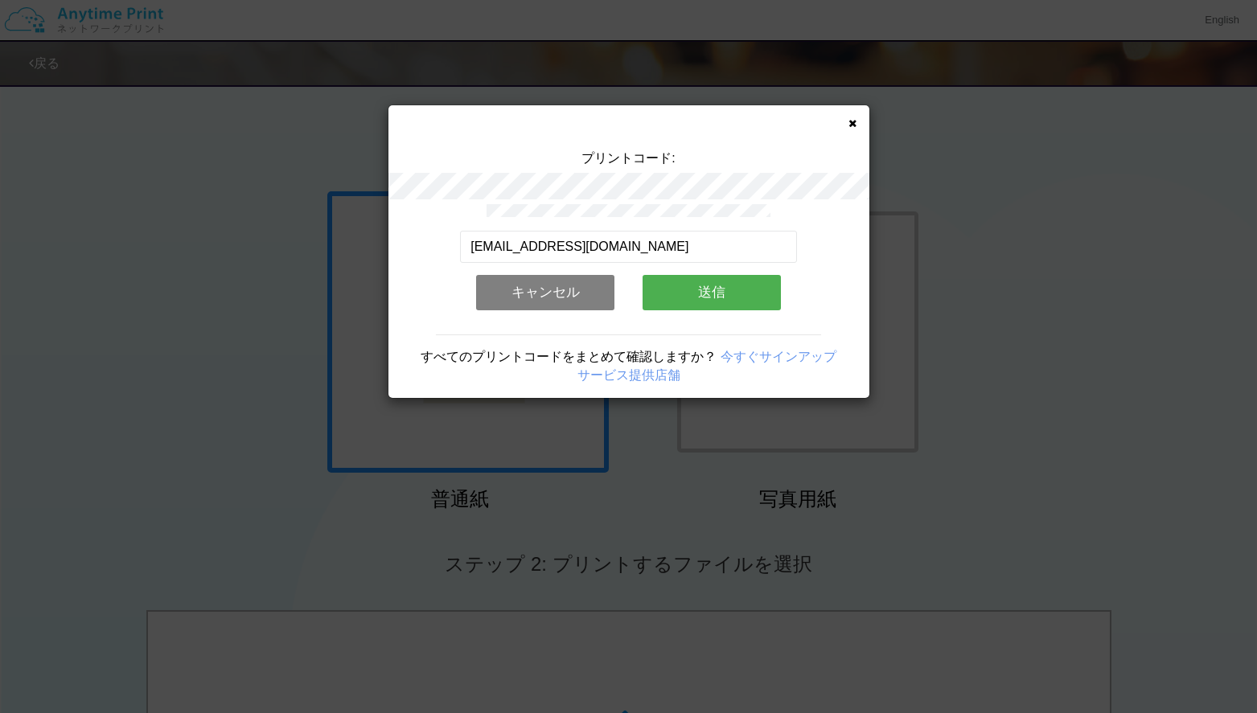
click at [720, 294] on button "送信" at bounding box center [712, 292] width 138 height 35
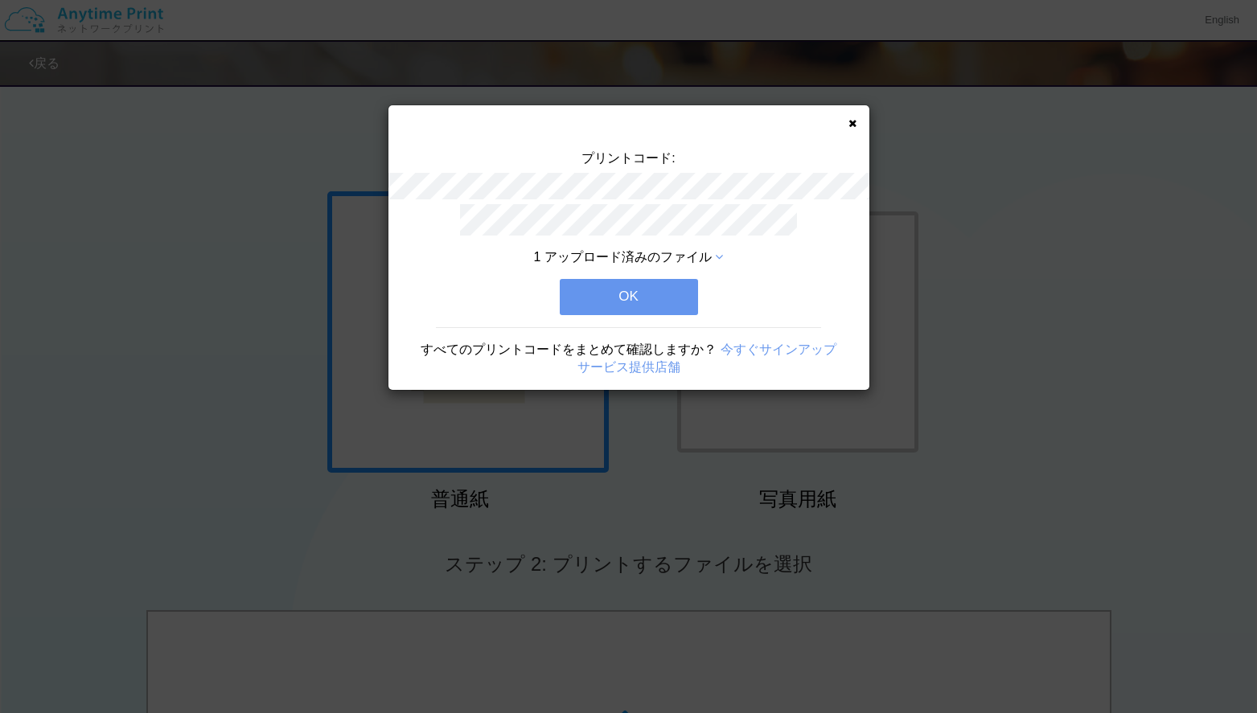
click at [628, 307] on button "OK" at bounding box center [629, 296] width 138 height 35
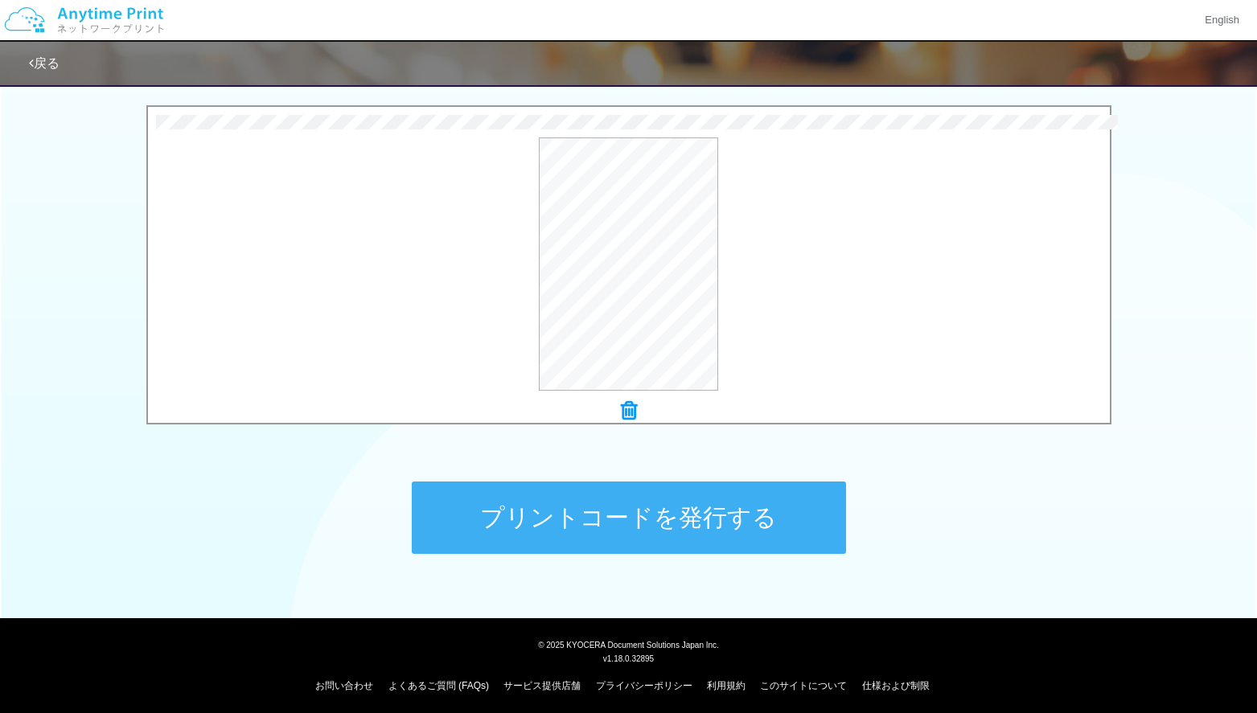
scroll to position [510, 0]
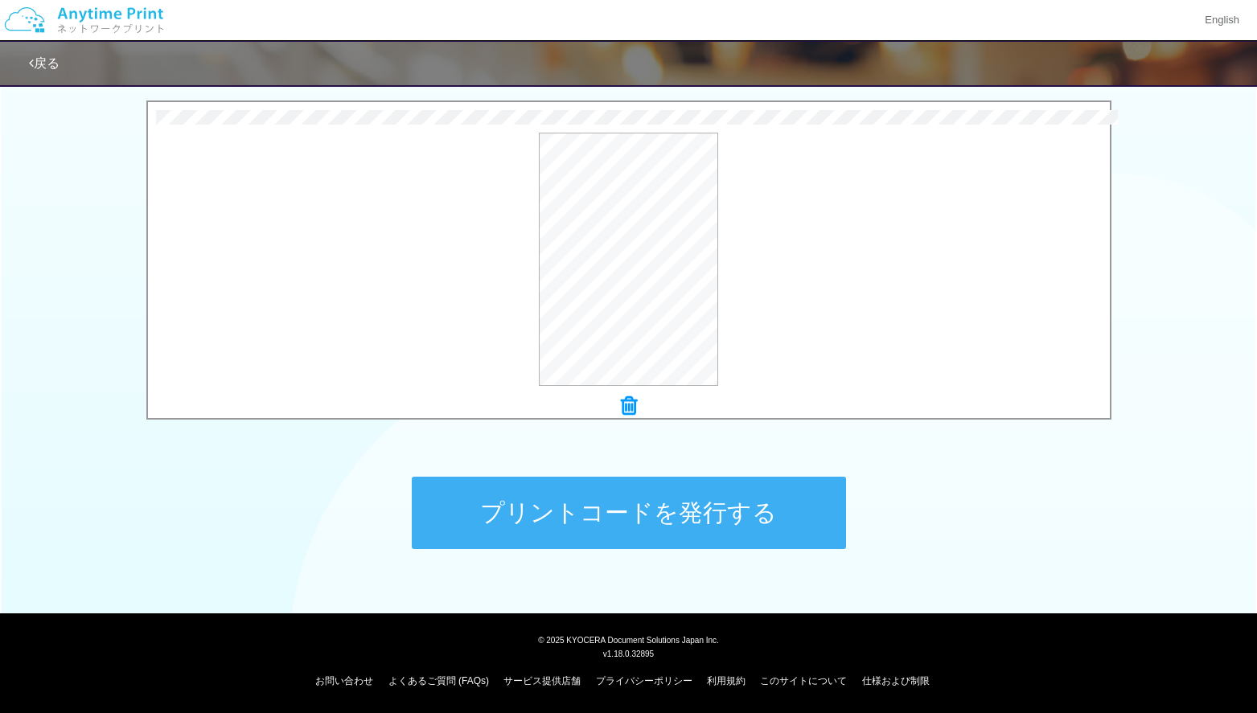
click at [660, 535] on button "プリントコードを発行する" at bounding box center [629, 513] width 434 height 72
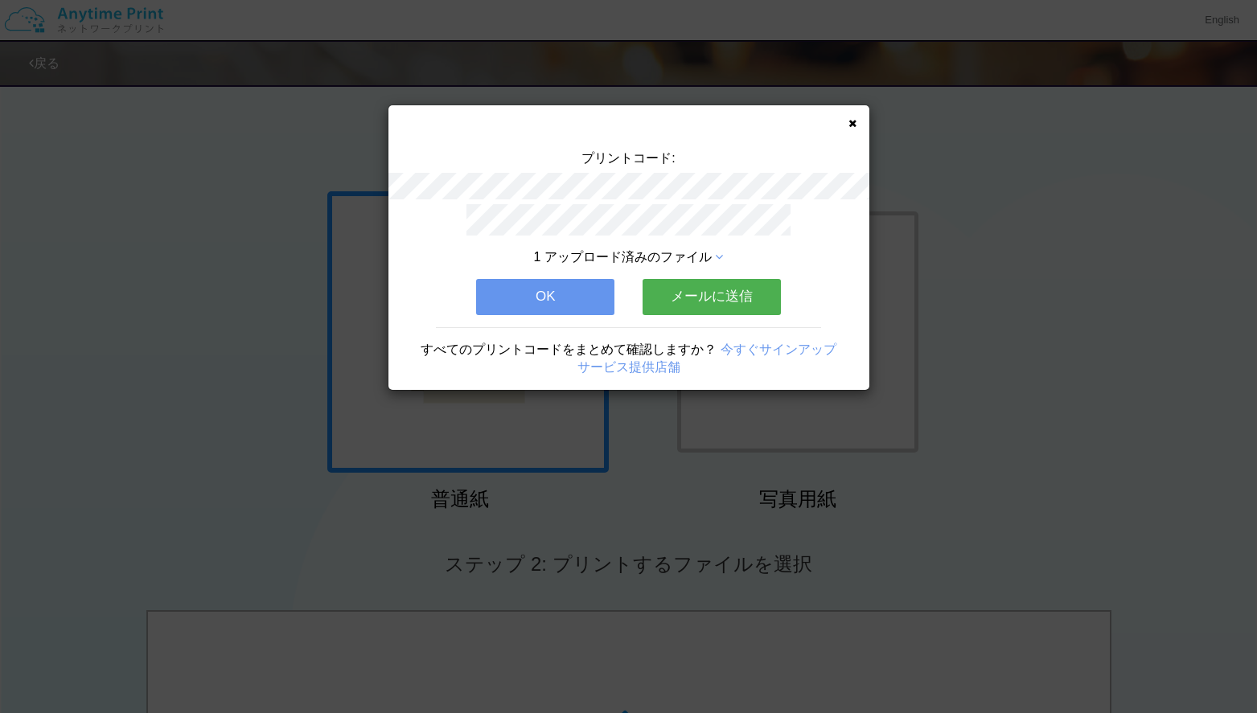
click at [740, 309] on button "メールに送信" at bounding box center [712, 296] width 138 height 35
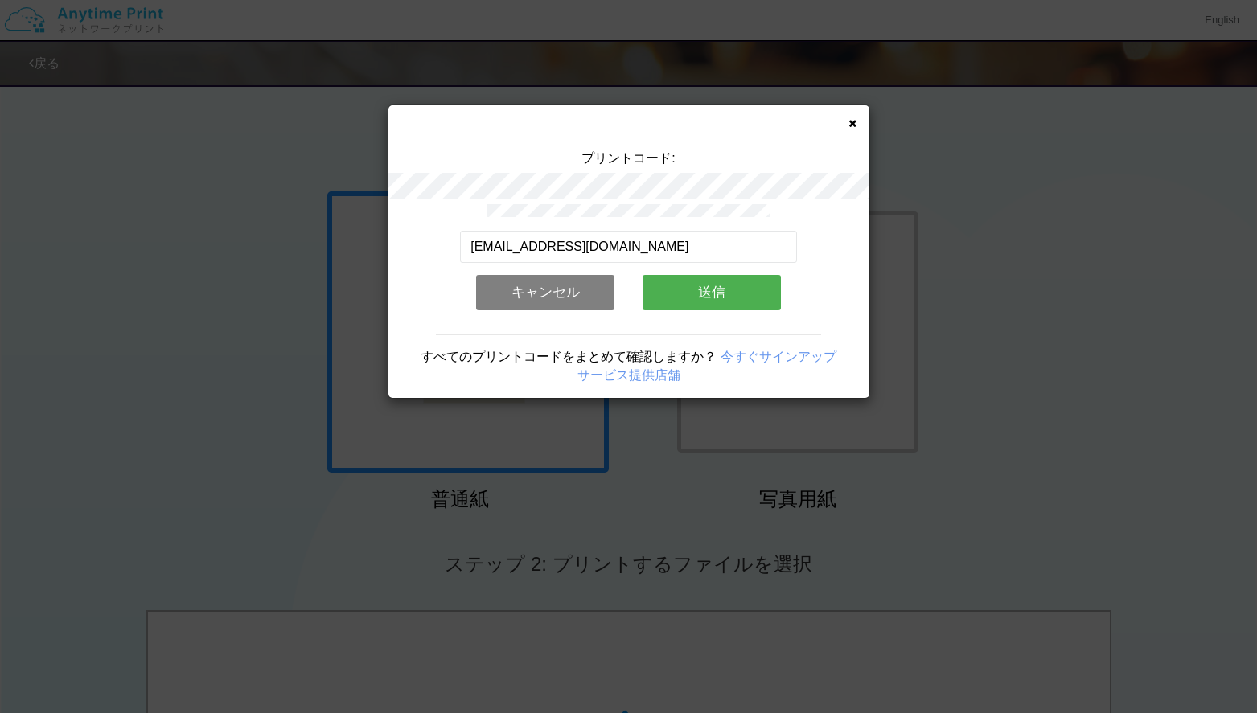
click at [721, 289] on button "送信" at bounding box center [712, 292] width 138 height 35
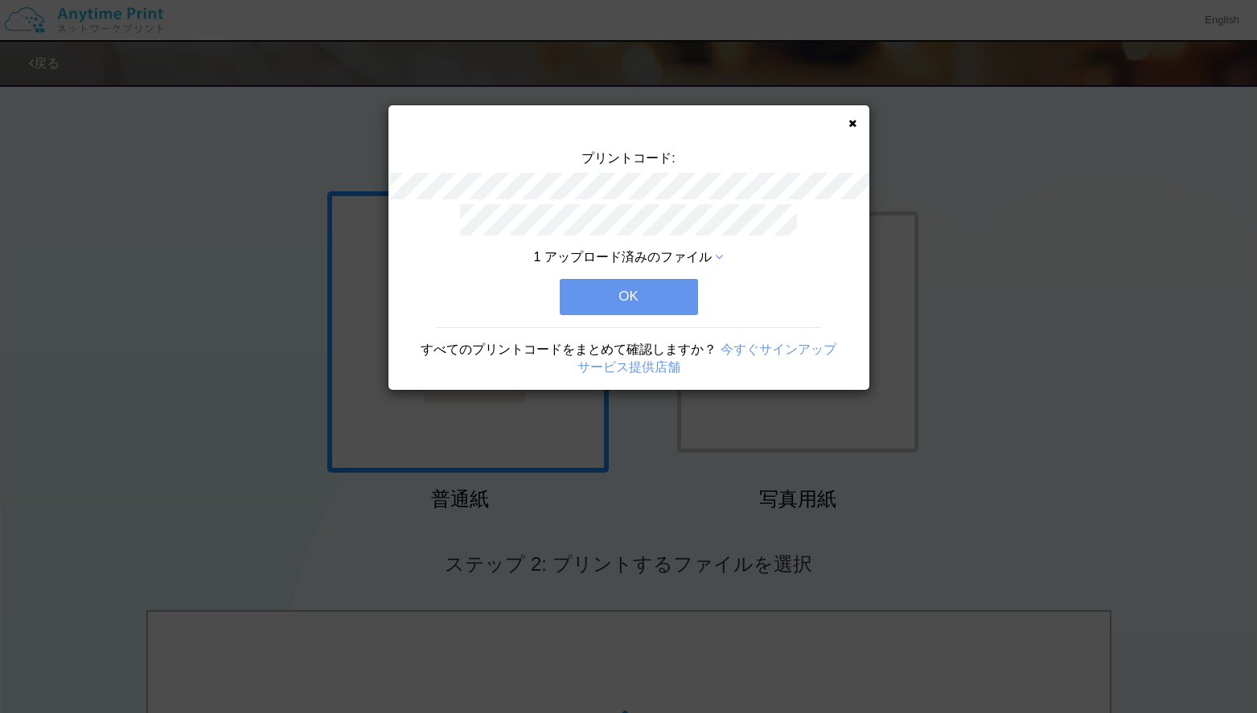
click at [664, 298] on button "OK" at bounding box center [629, 296] width 138 height 35
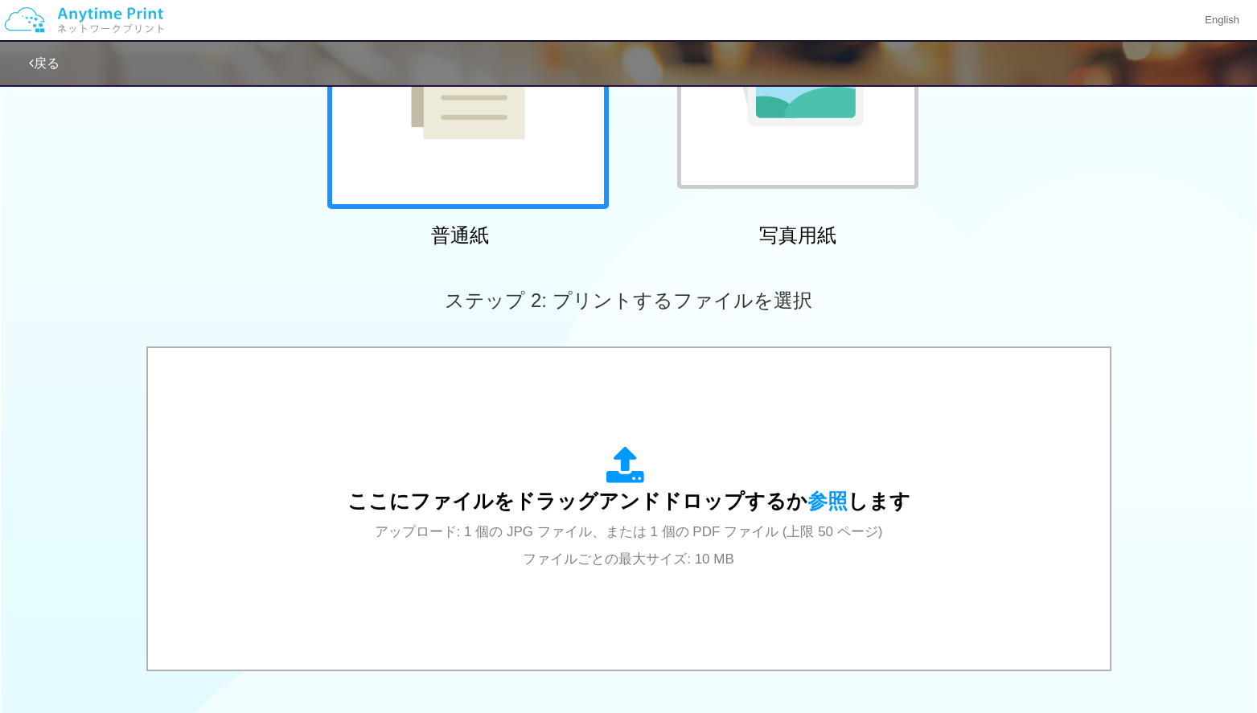
scroll to position [402, 0]
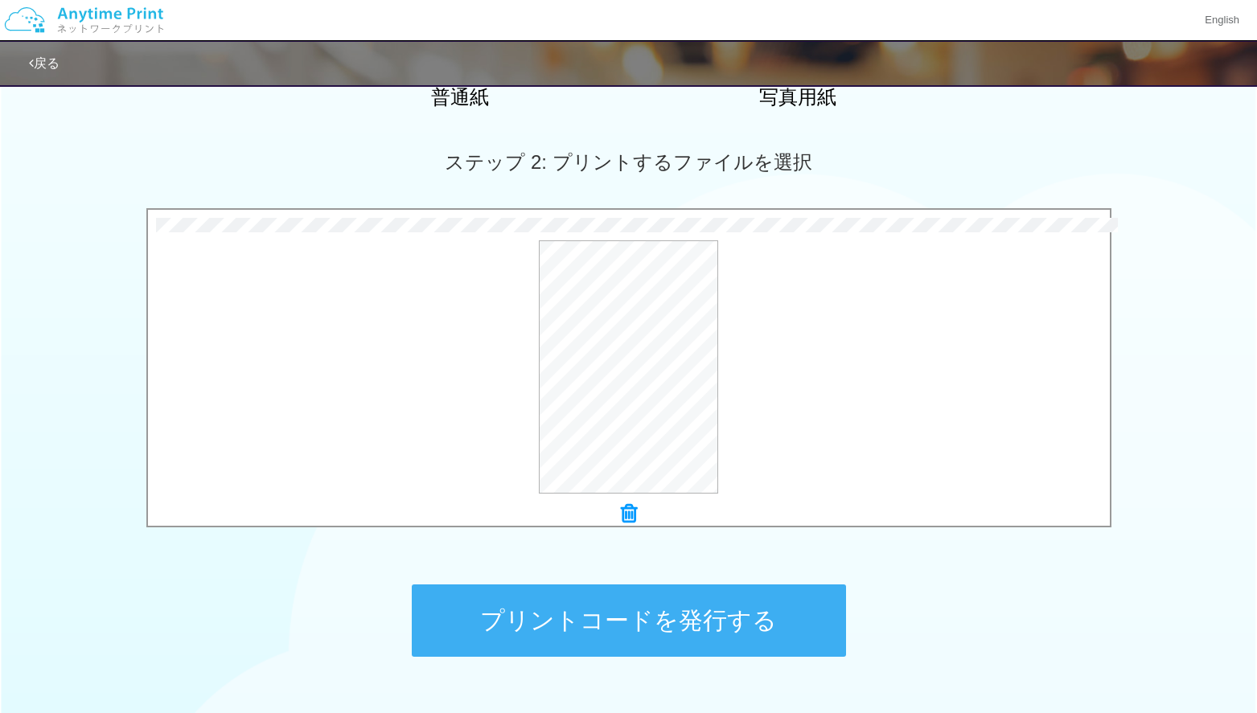
click at [614, 611] on button "プリントコードを発行する" at bounding box center [629, 621] width 434 height 72
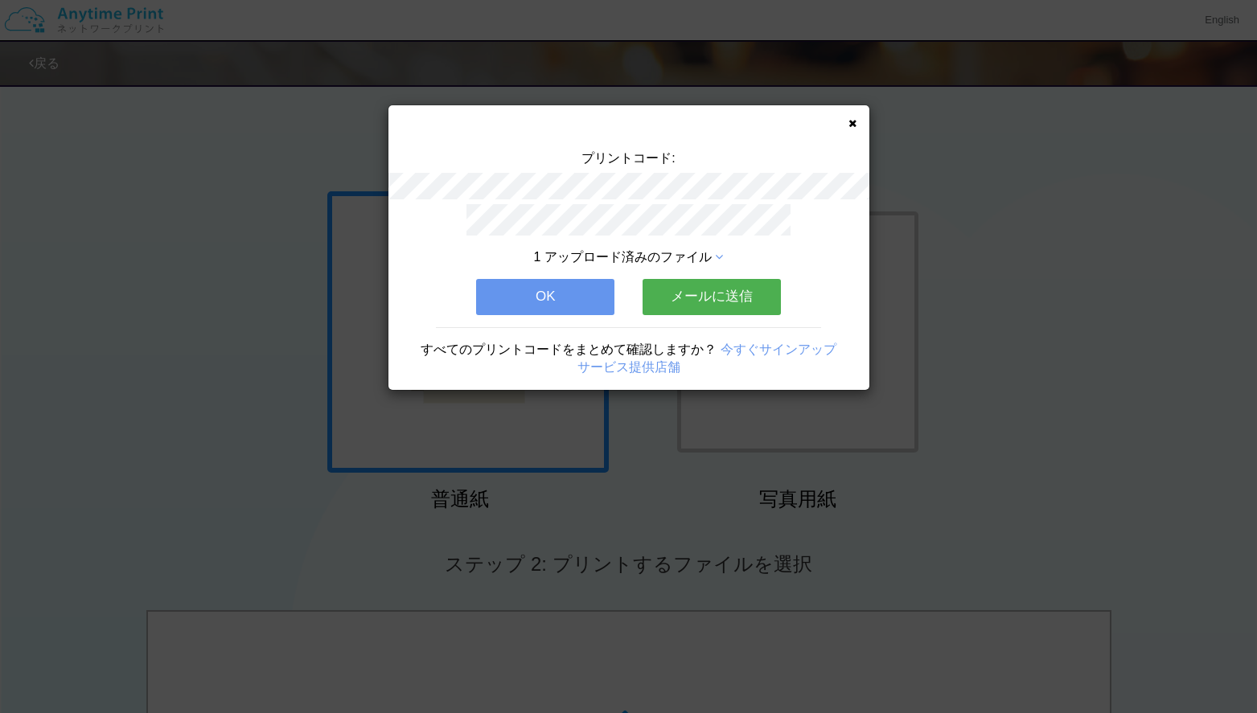
click at [739, 299] on button "メールに送信" at bounding box center [712, 296] width 138 height 35
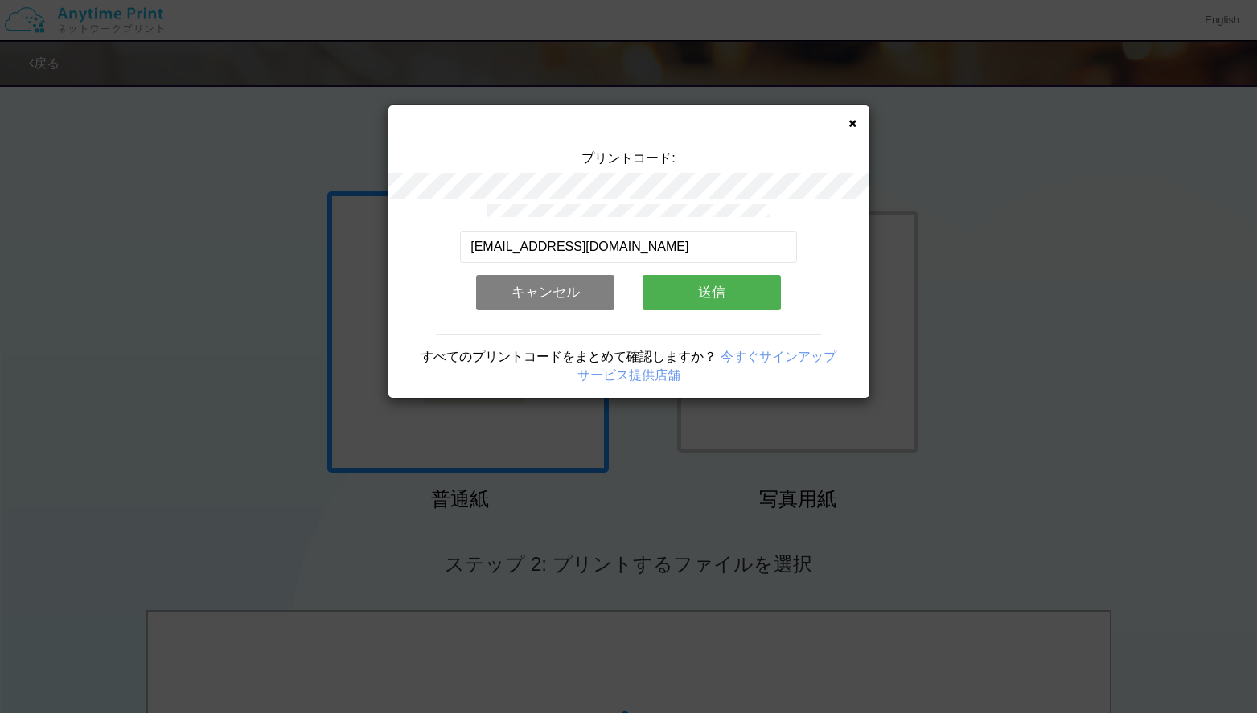
click at [710, 284] on button "送信" at bounding box center [712, 292] width 138 height 35
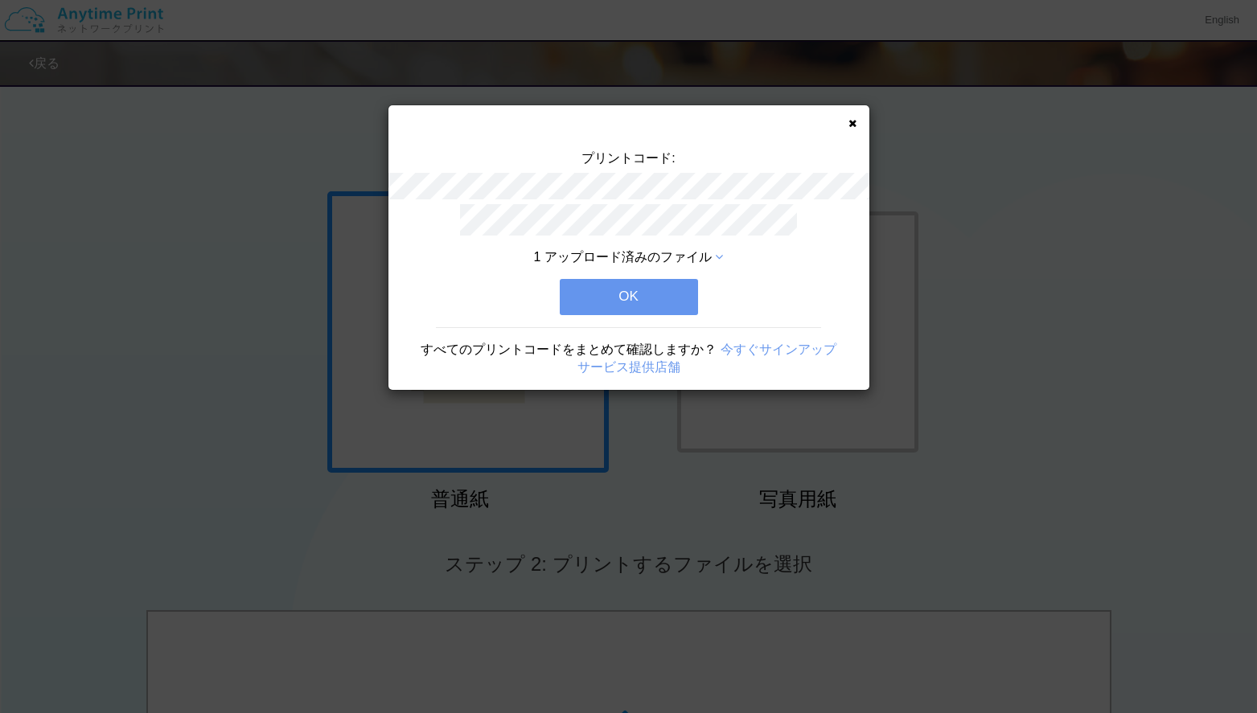
click at [660, 302] on button "OK" at bounding box center [629, 296] width 138 height 35
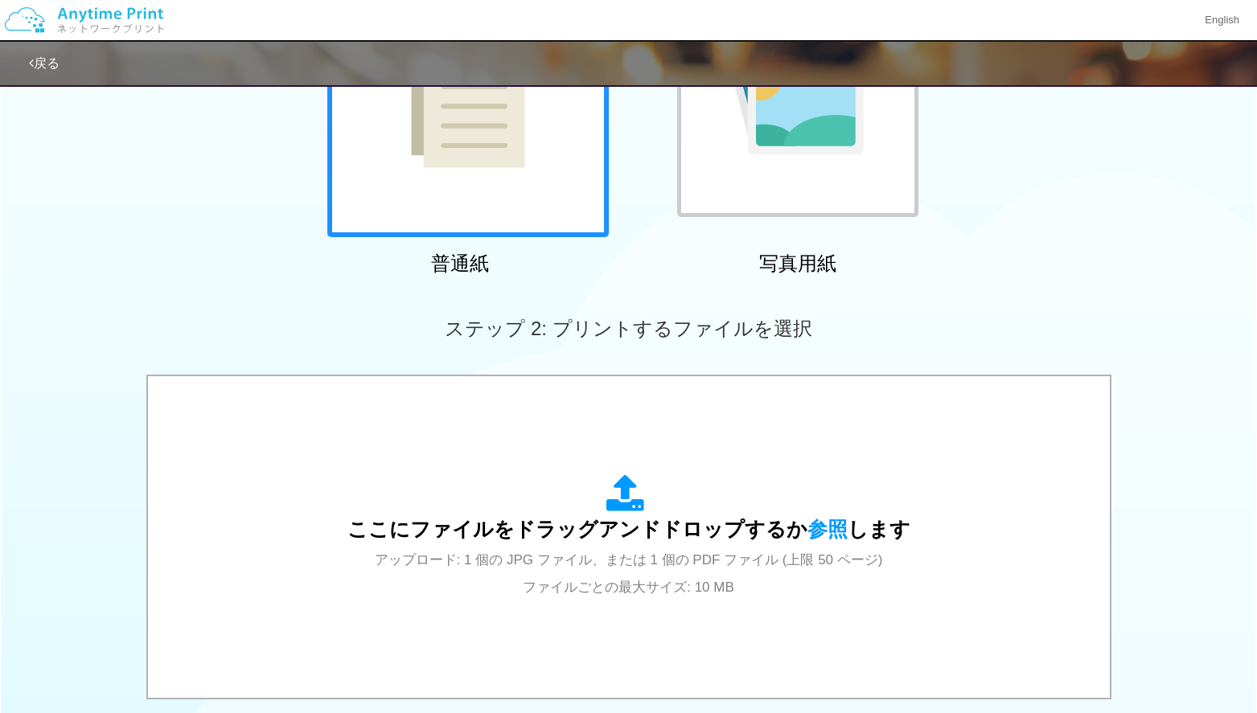
scroll to position [383, 0]
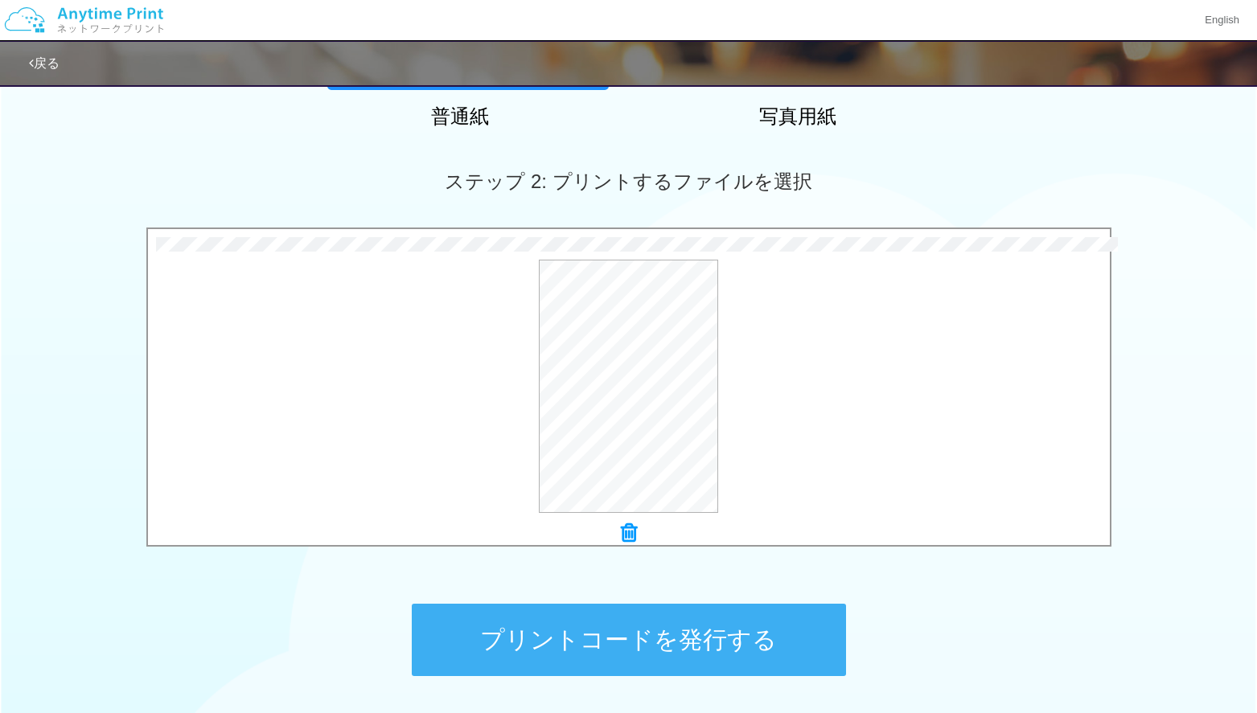
click at [627, 629] on button "プリントコードを発行する" at bounding box center [629, 640] width 434 height 72
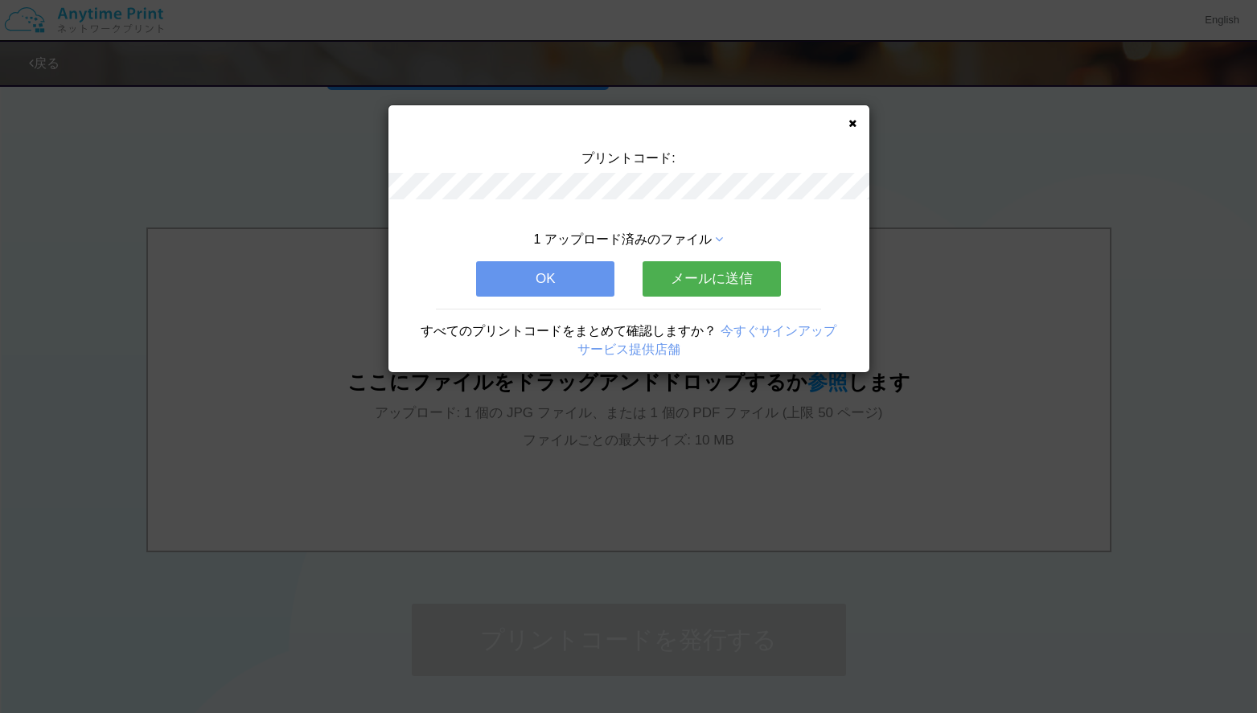
scroll to position [0, 0]
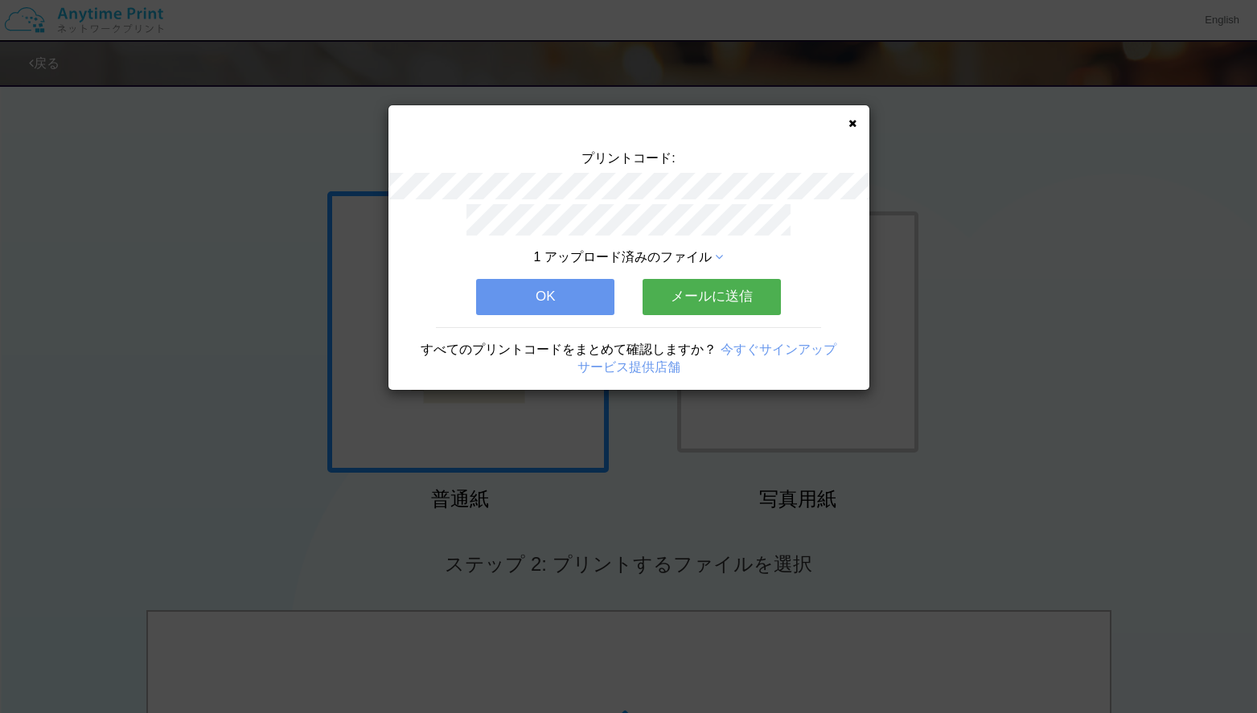
click at [739, 297] on button "メールに送信" at bounding box center [712, 296] width 138 height 35
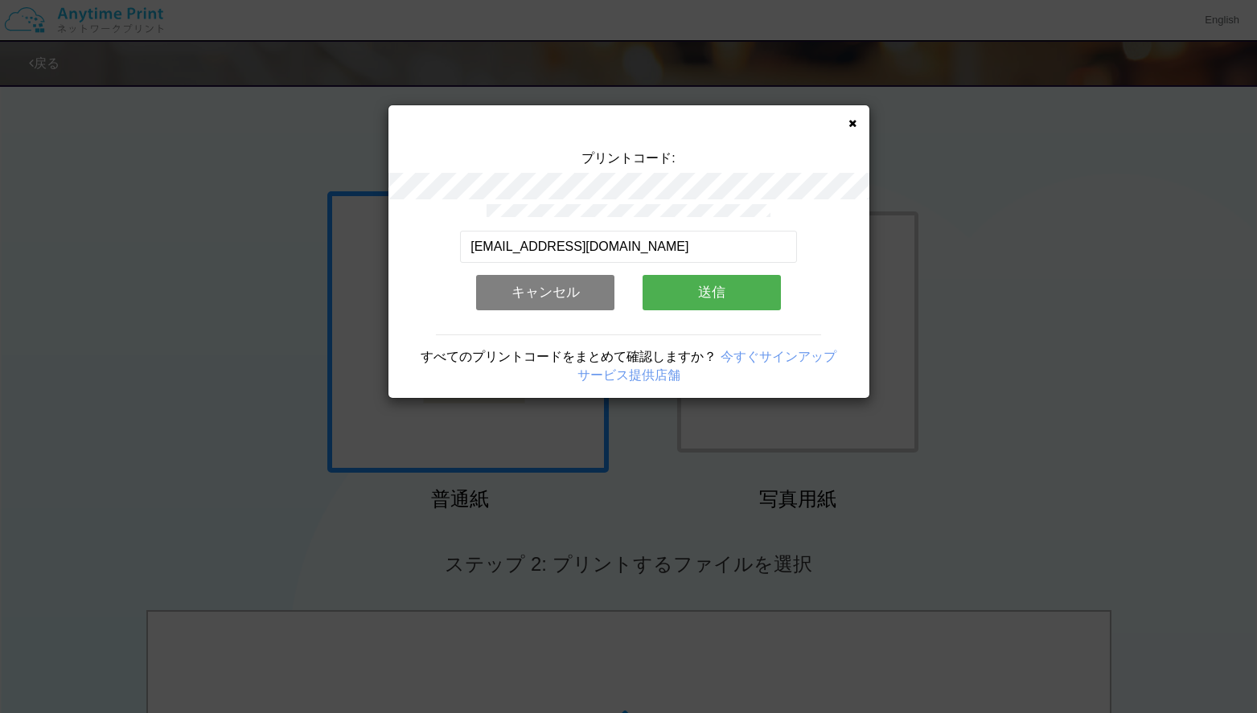
click at [738, 292] on button "送信" at bounding box center [712, 292] width 138 height 35
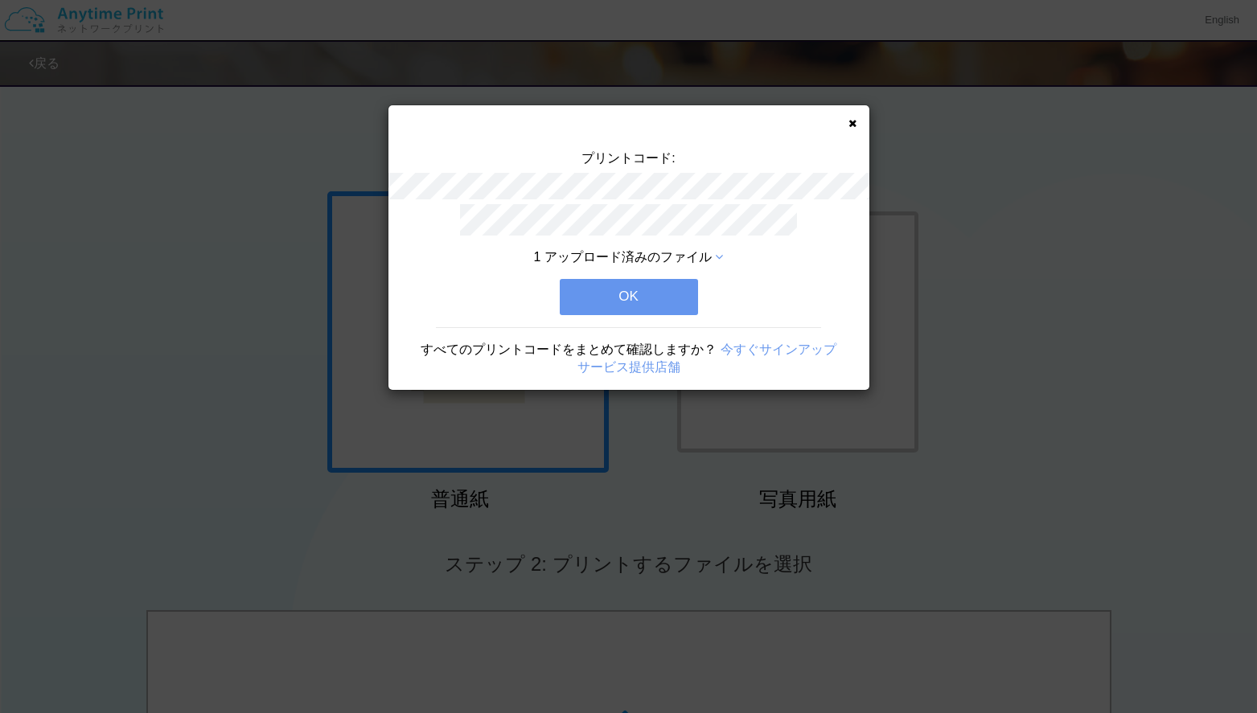
click at [631, 301] on button "OK" at bounding box center [629, 296] width 138 height 35
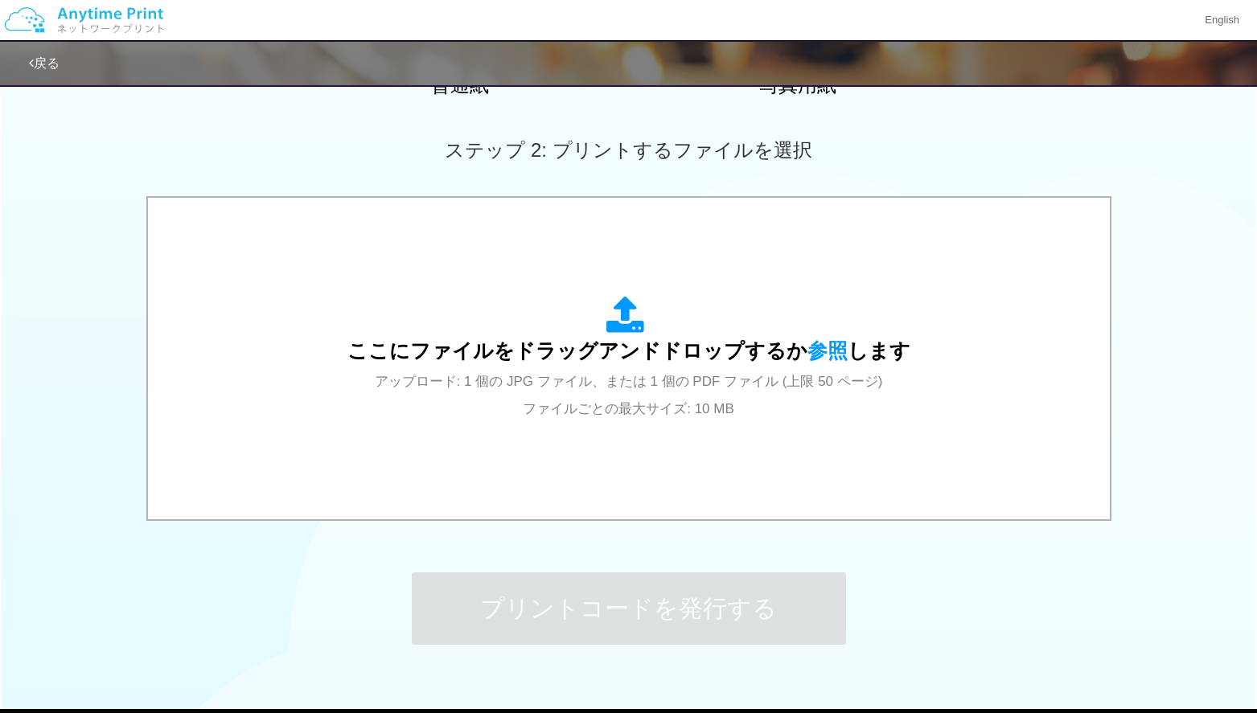
scroll to position [463, 0]
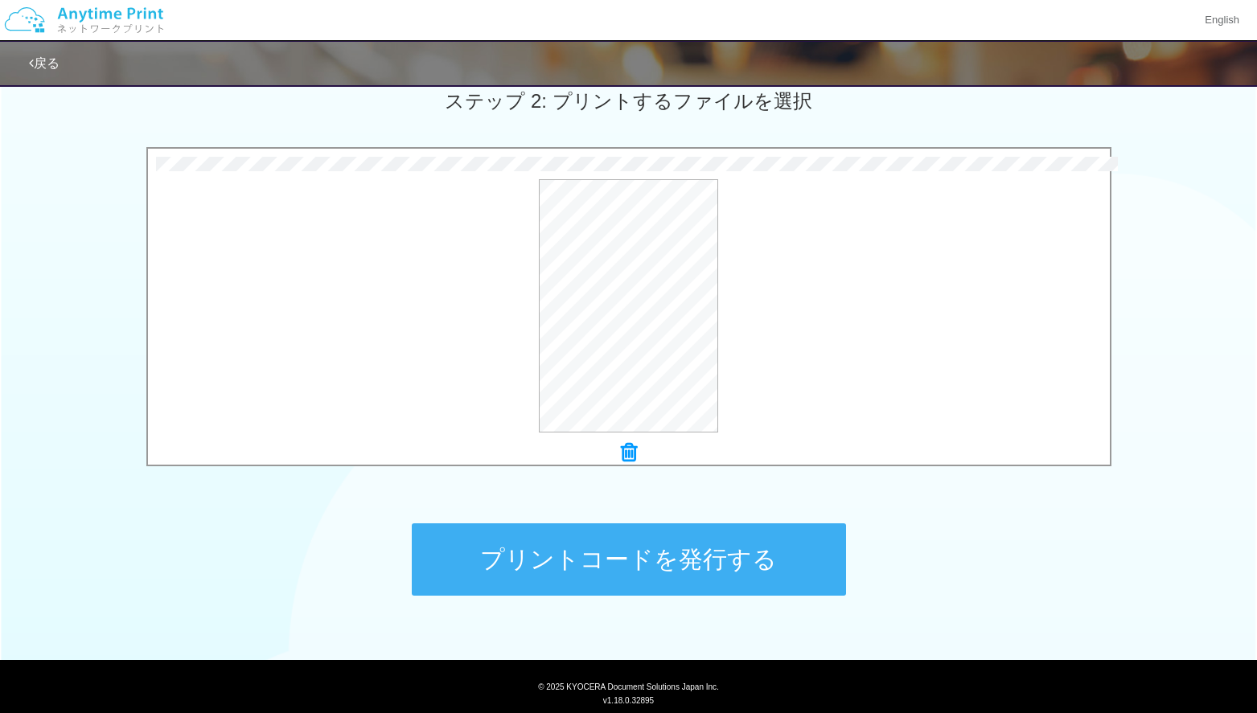
click at [678, 565] on button "プリントコードを発行する" at bounding box center [629, 560] width 434 height 72
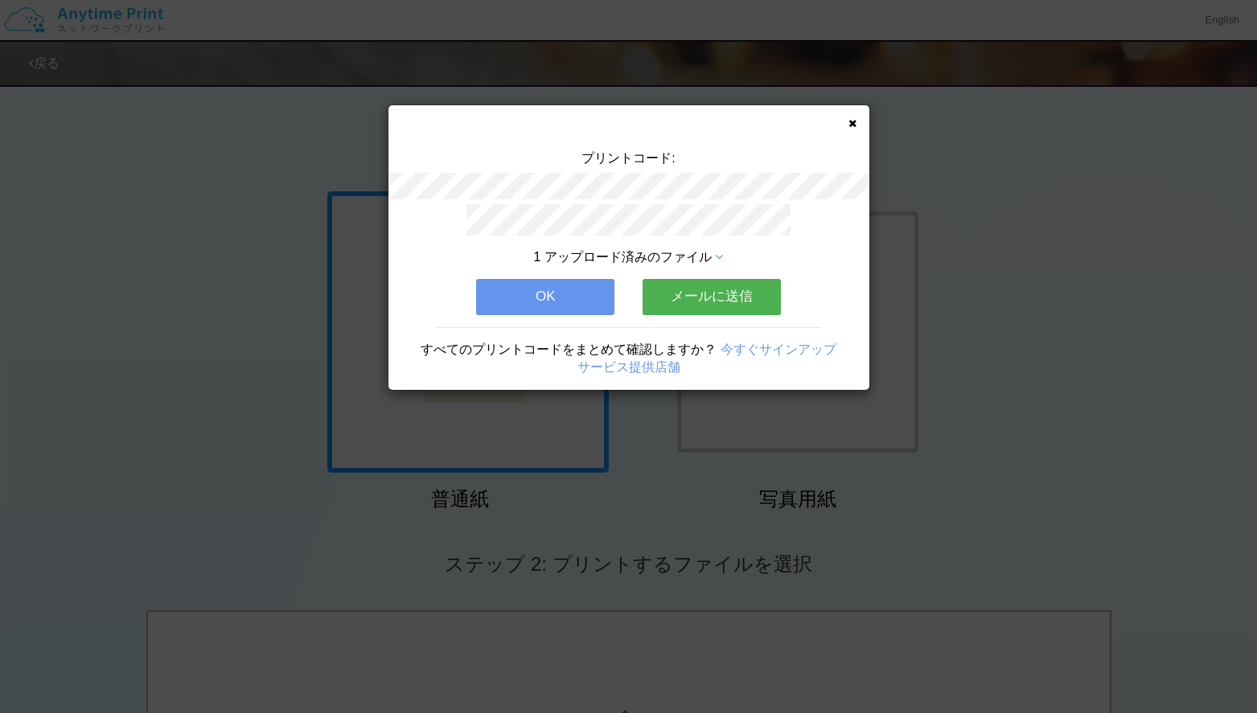
click at [726, 293] on button "メールに送信" at bounding box center [712, 296] width 138 height 35
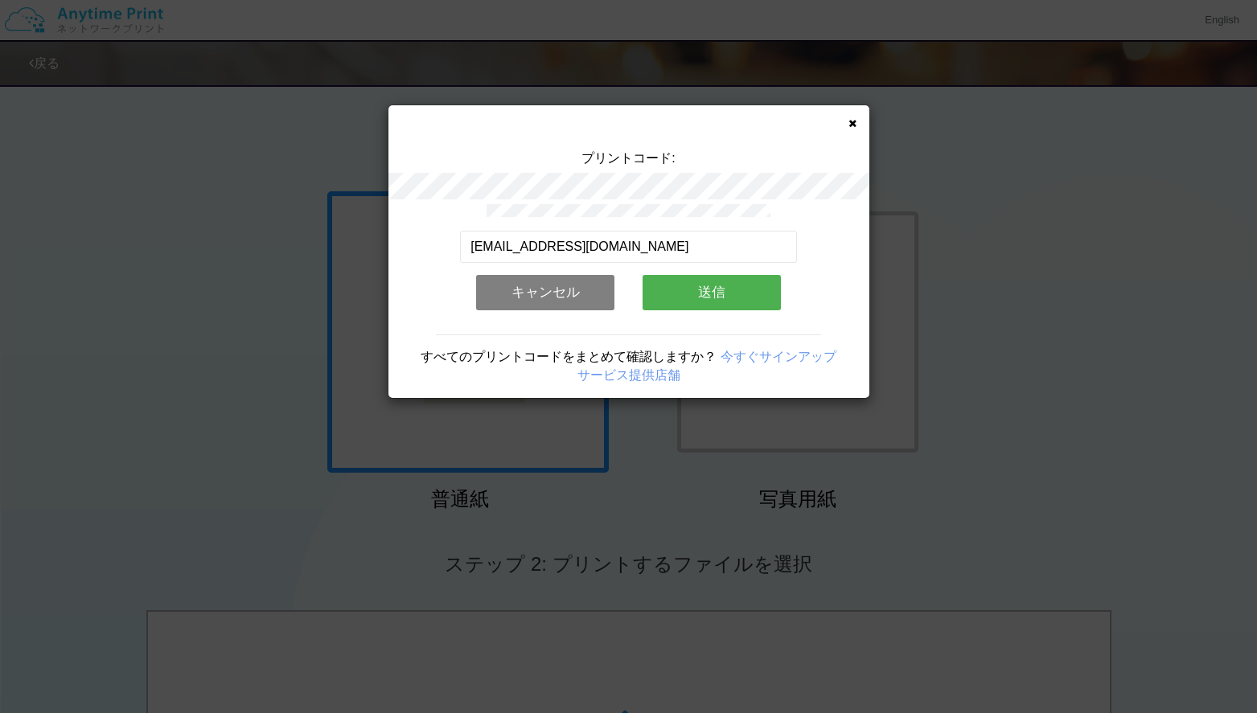
click at [726, 294] on button "送信" at bounding box center [712, 292] width 138 height 35
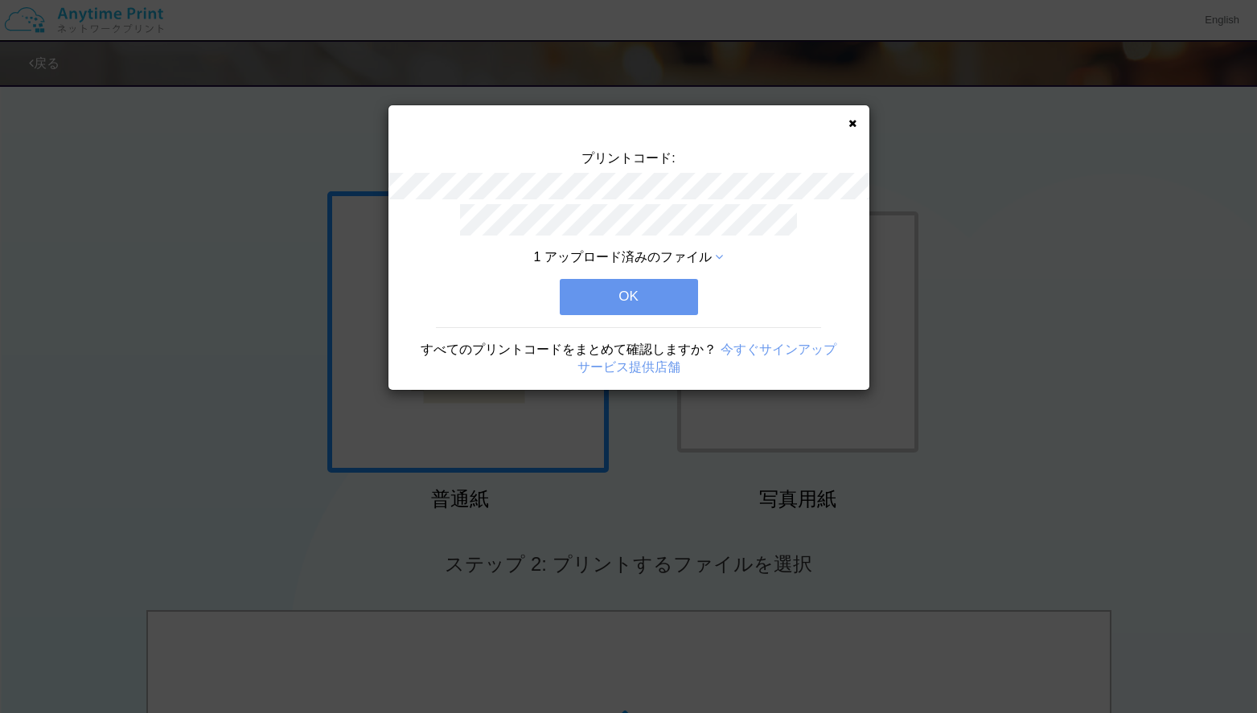
click at [660, 296] on button "OK" at bounding box center [629, 296] width 138 height 35
